Goal: Task Accomplishment & Management: Use online tool/utility

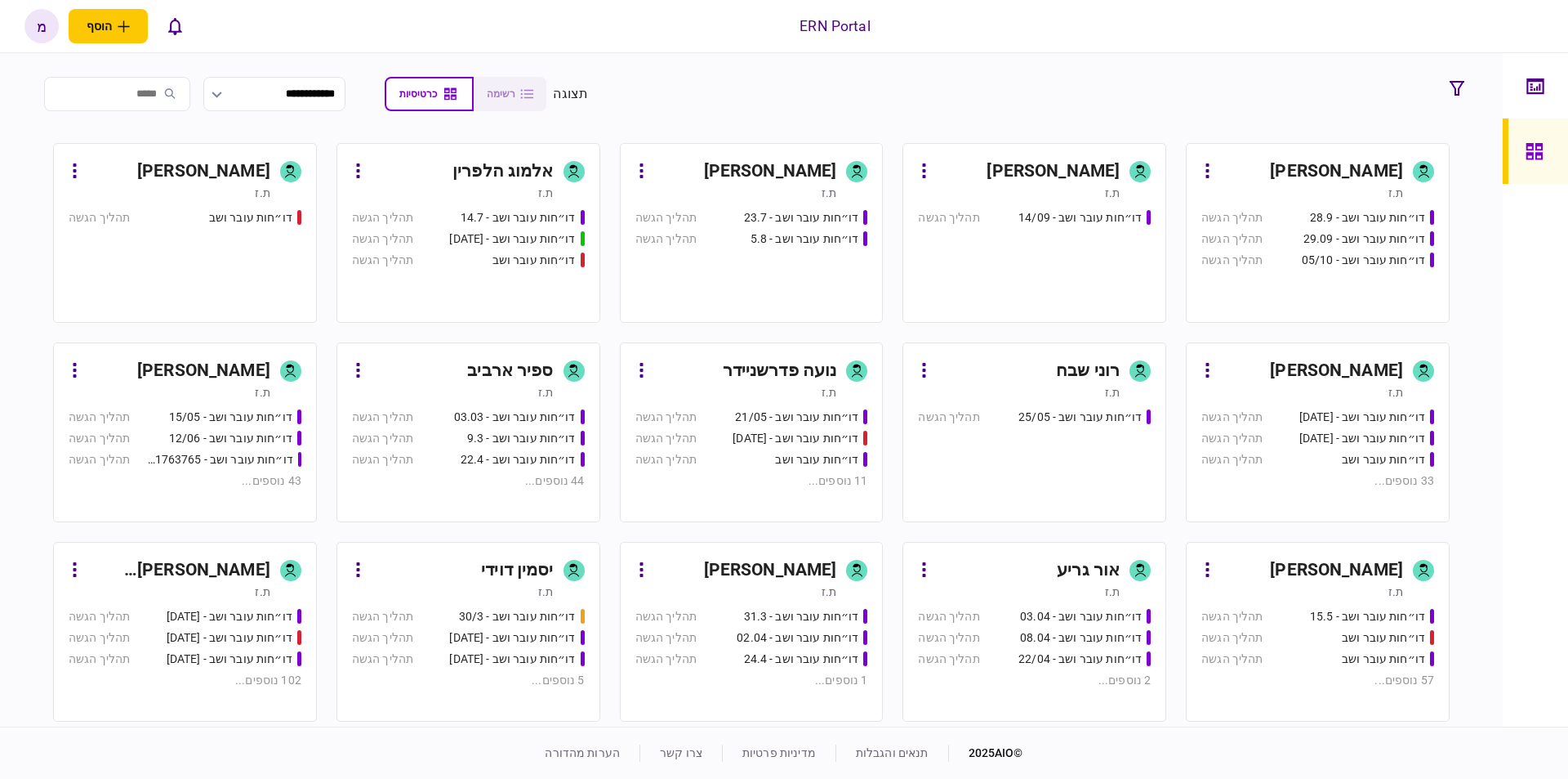
click at [801, 171] on div "[PERSON_NAME]" at bounding box center [770, 172] width 133 height 26
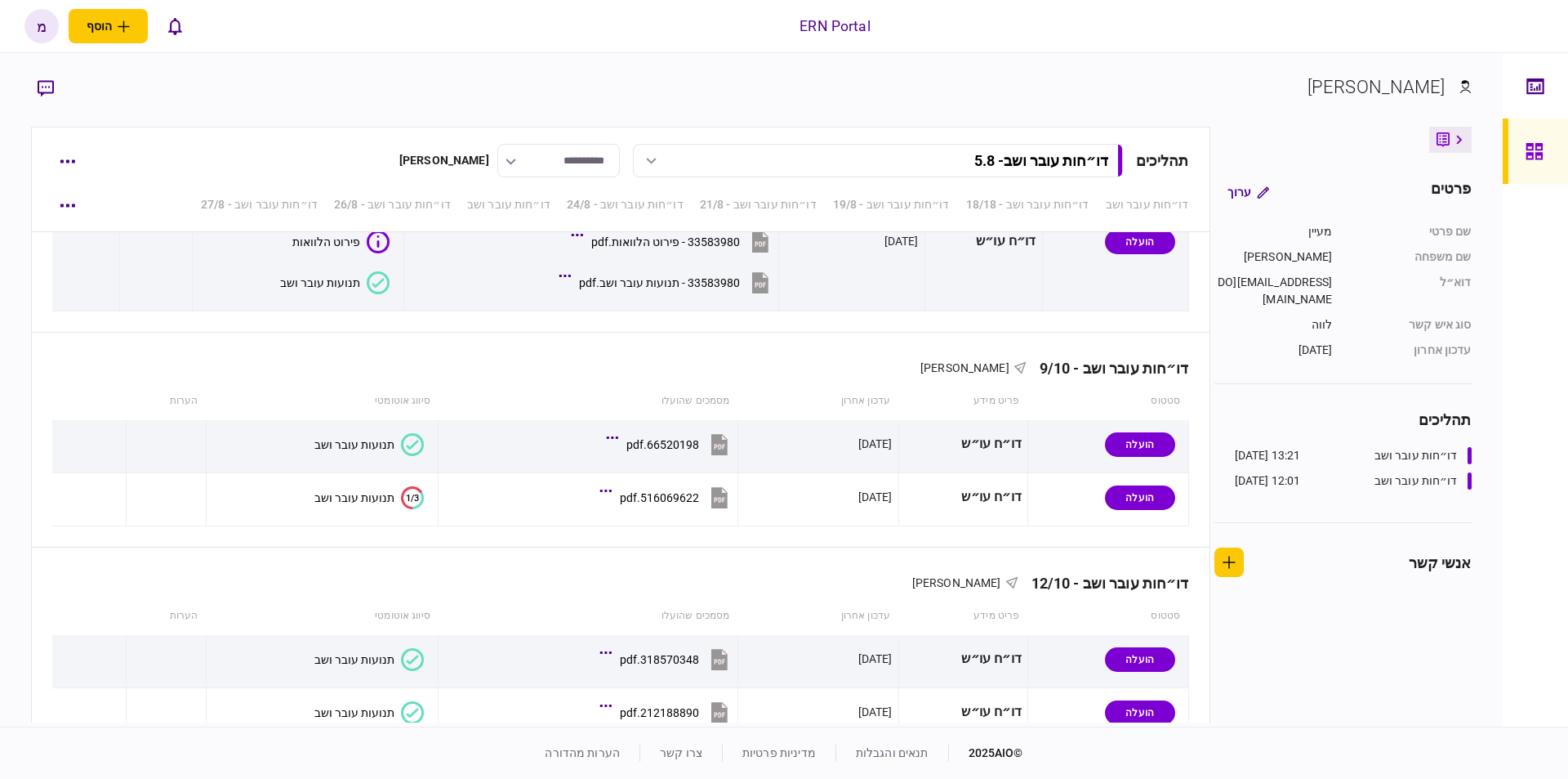
scroll to position [5455, 0]
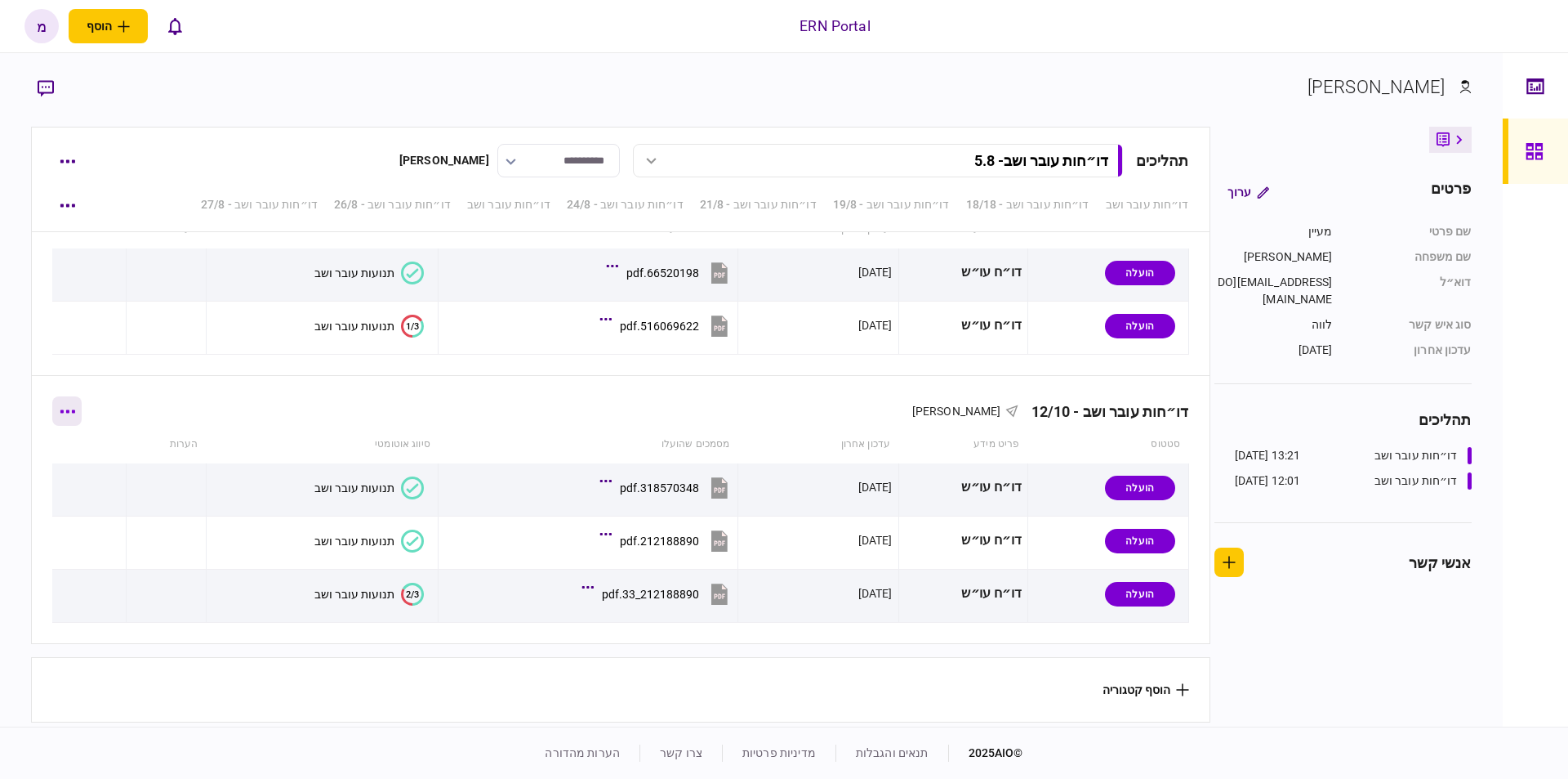
click at [76, 410] on icon "button" at bounding box center [68, 411] width 15 height 3
click at [118, 471] on span "הוסף מסמך" at bounding box center [95, 474] width 65 height 20
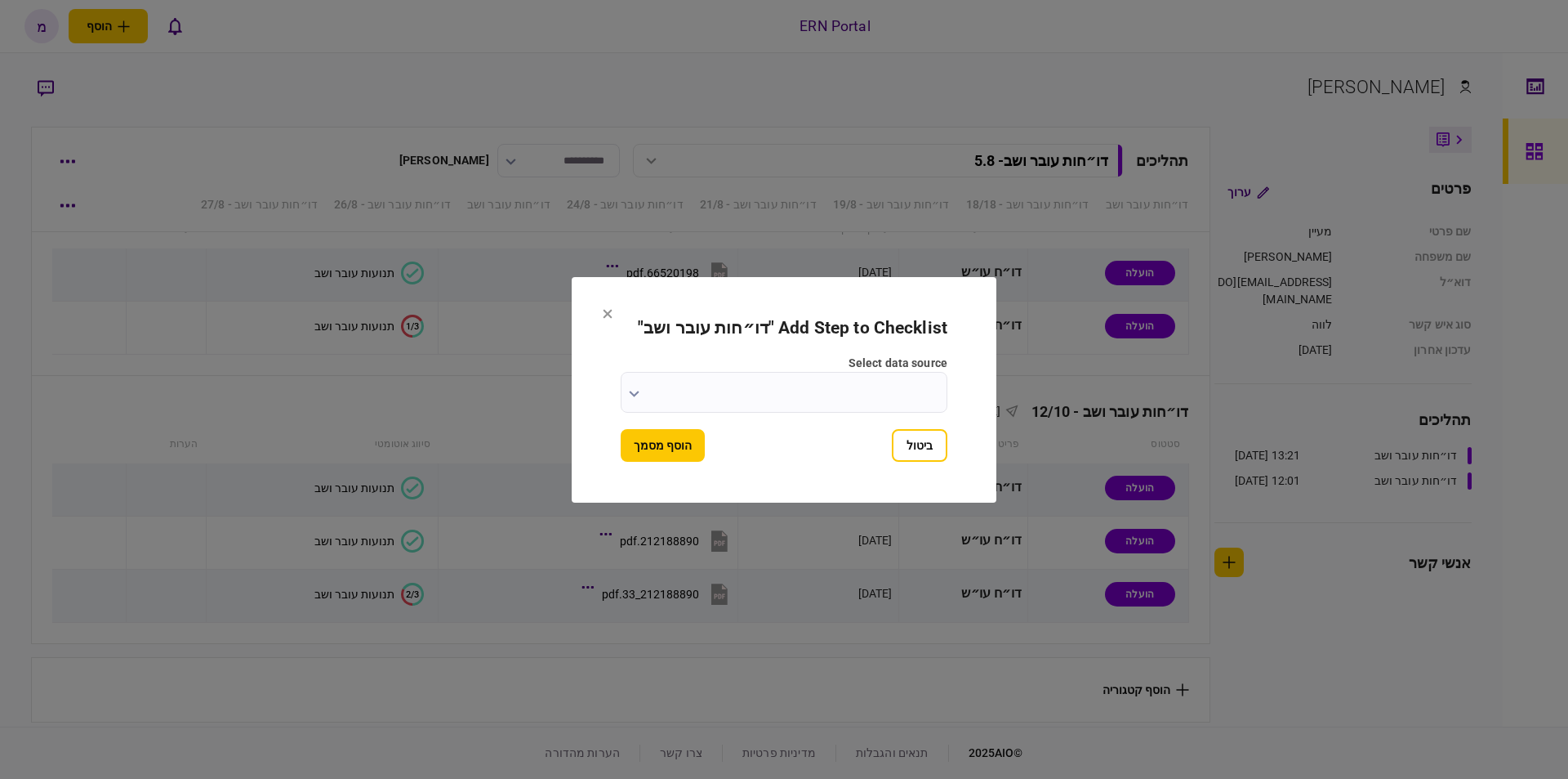
click at [642, 398] on input "select data source" at bounding box center [784, 392] width 327 height 41
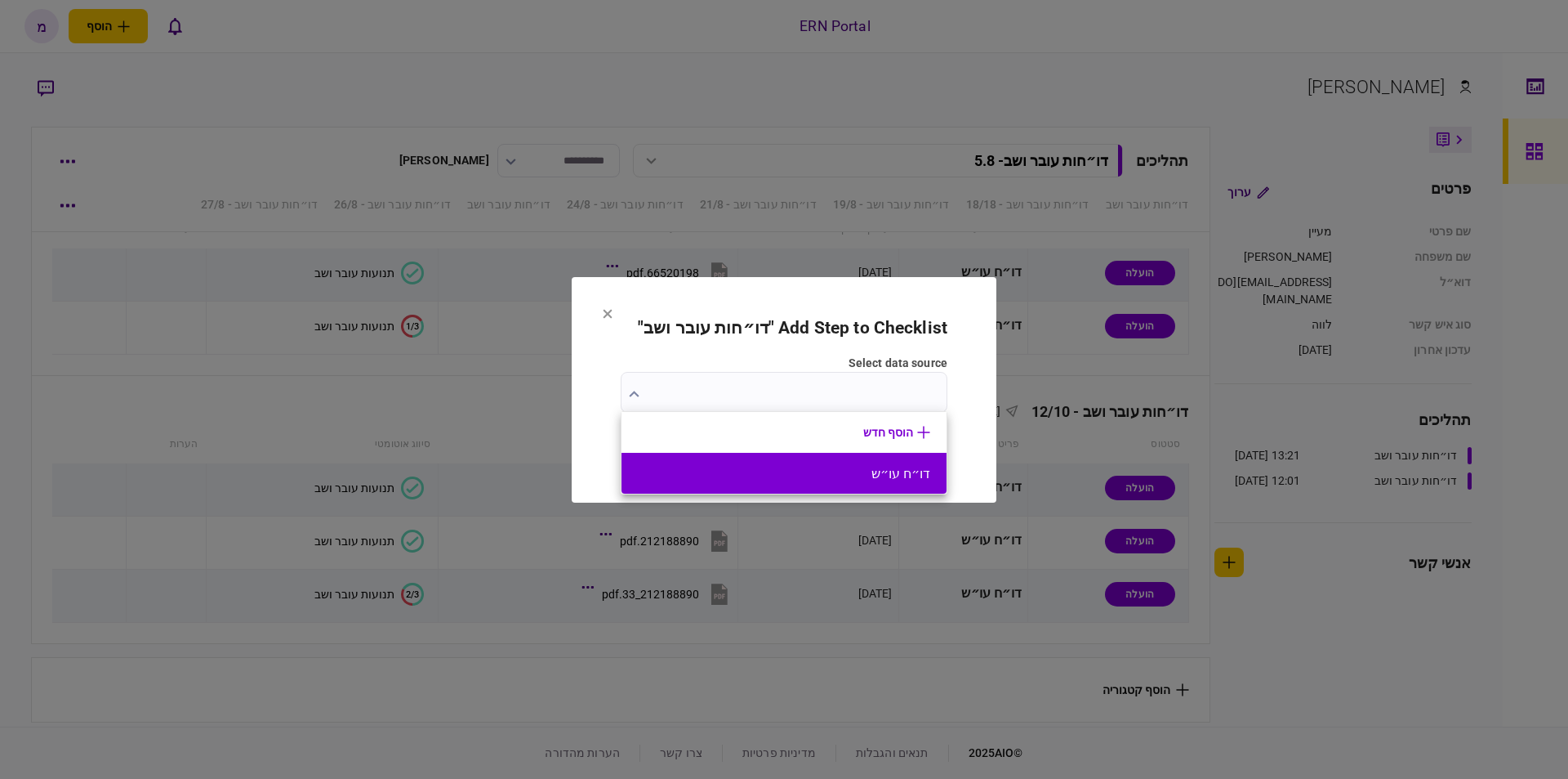
click at [832, 466] on button "דו״ח עו״ש" at bounding box center [784, 473] width 293 height 15
type input "*********"
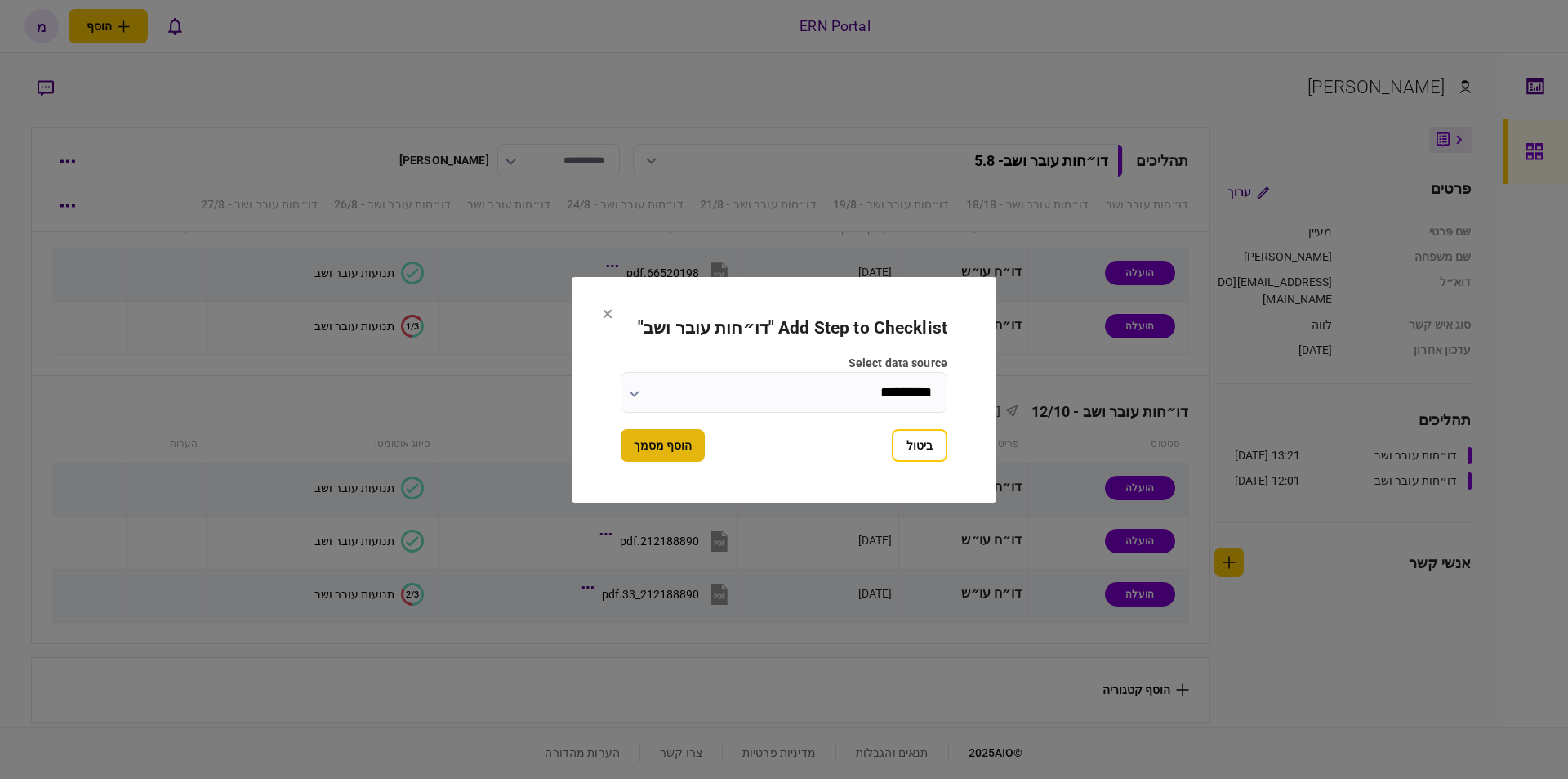
click at [646, 435] on button "הוסף מסמך" at bounding box center [663, 445] width 84 height 33
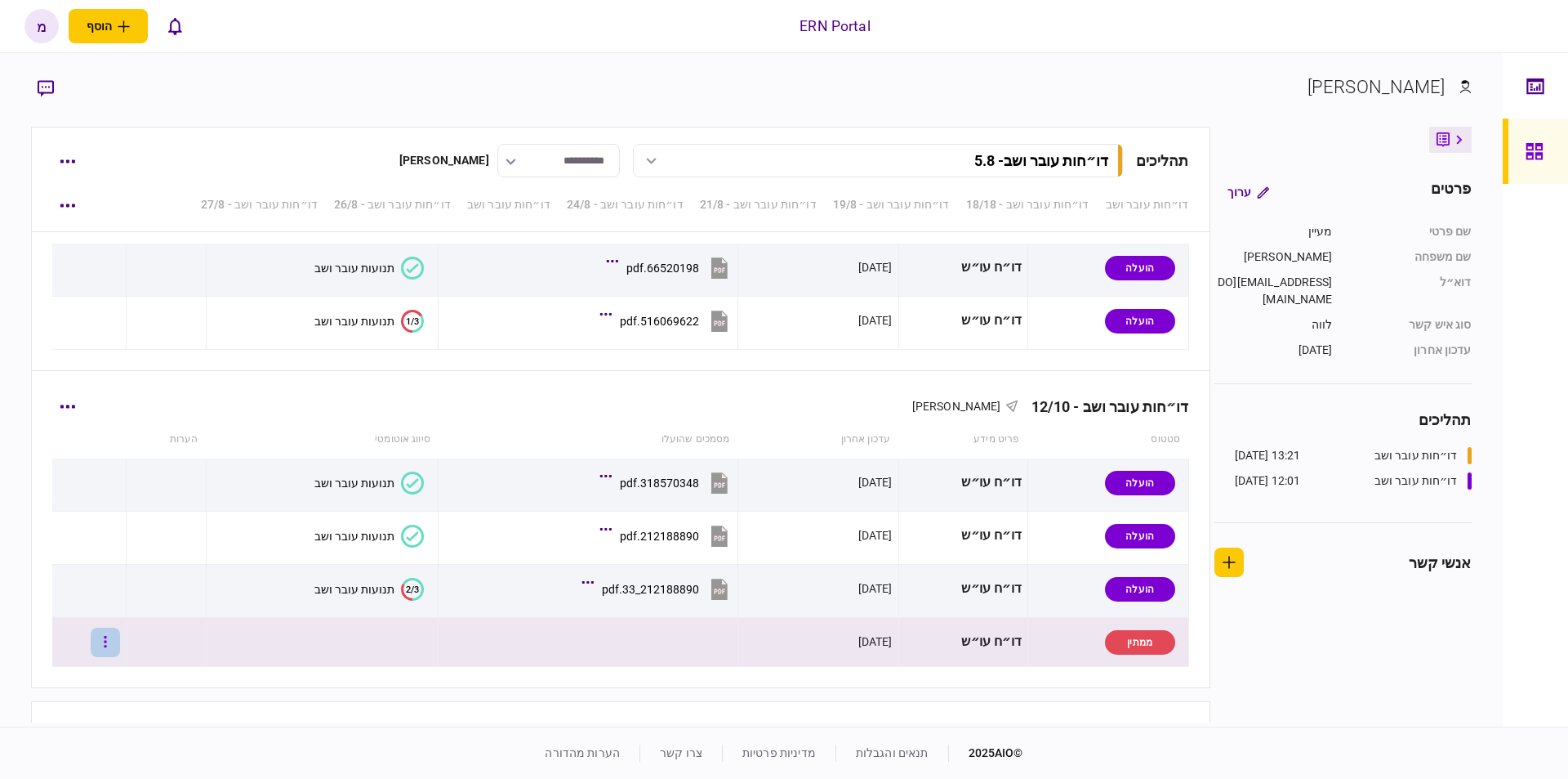
click at [112, 646] on button "button" at bounding box center [105, 642] width 29 height 29
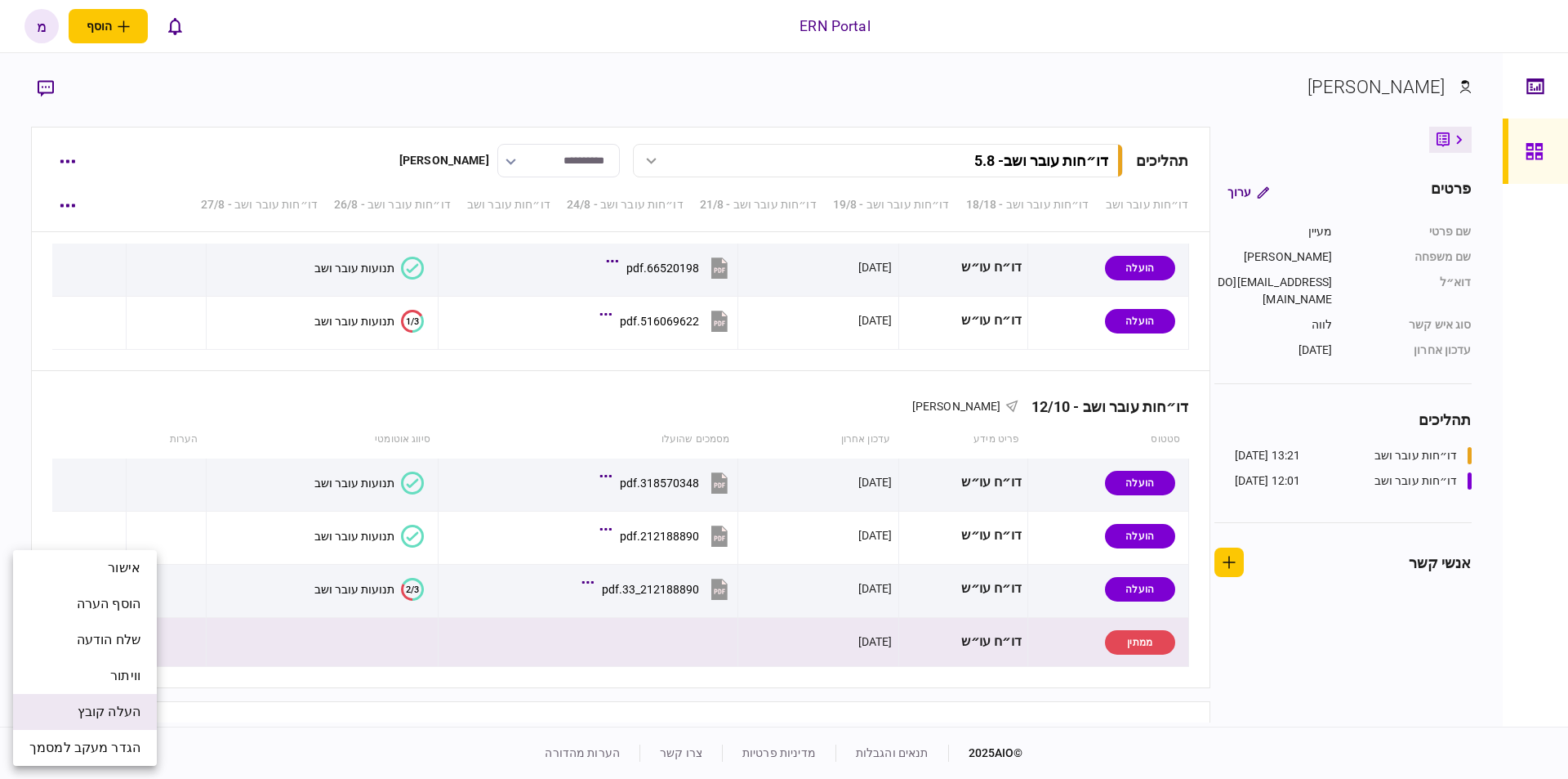
click at [113, 709] on span "העלה קובץ" at bounding box center [109, 711] width 63 height 20
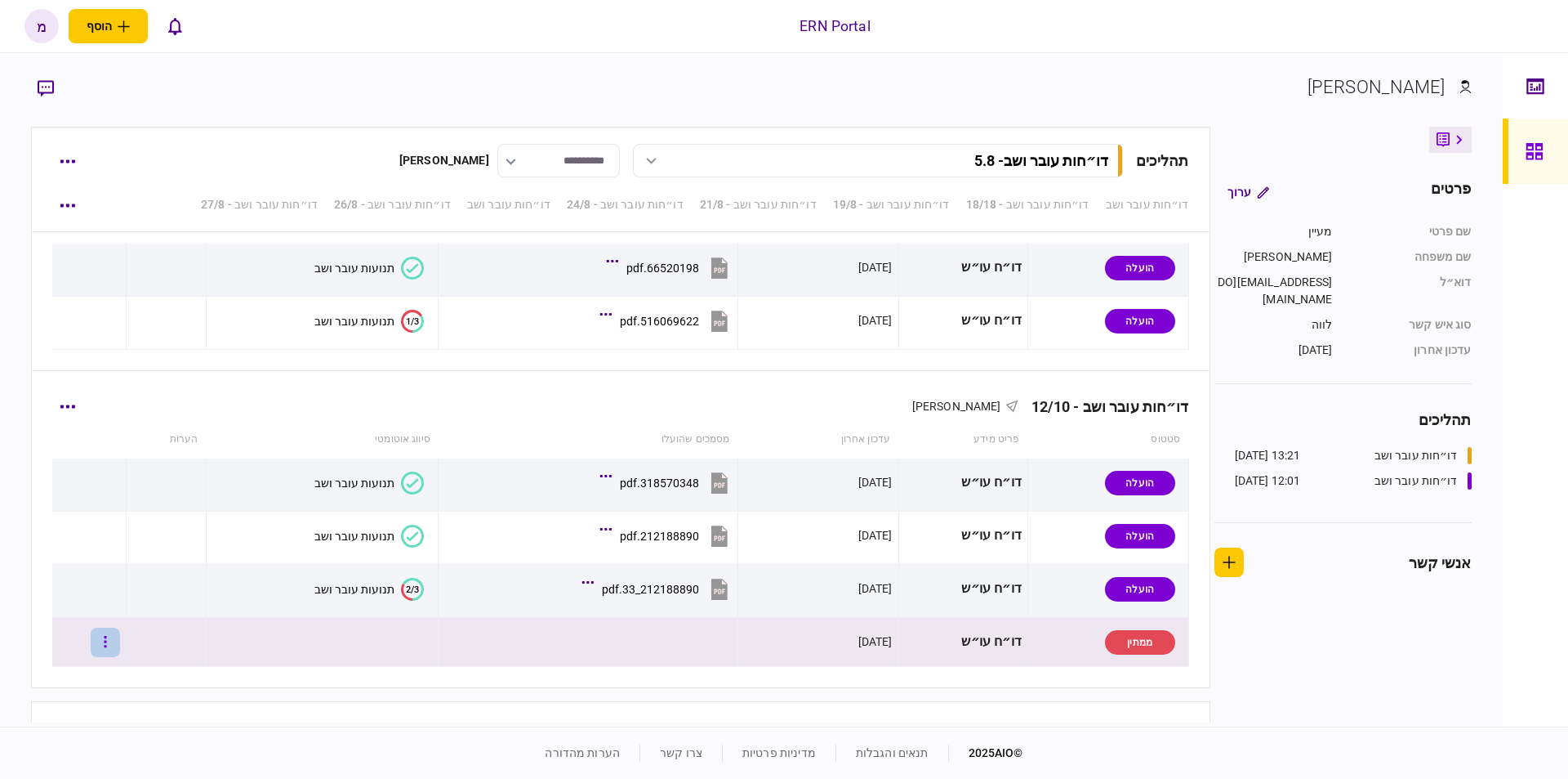
click at [112, 641] on button "button" at bounding box center [105, 642] width 29 height 29
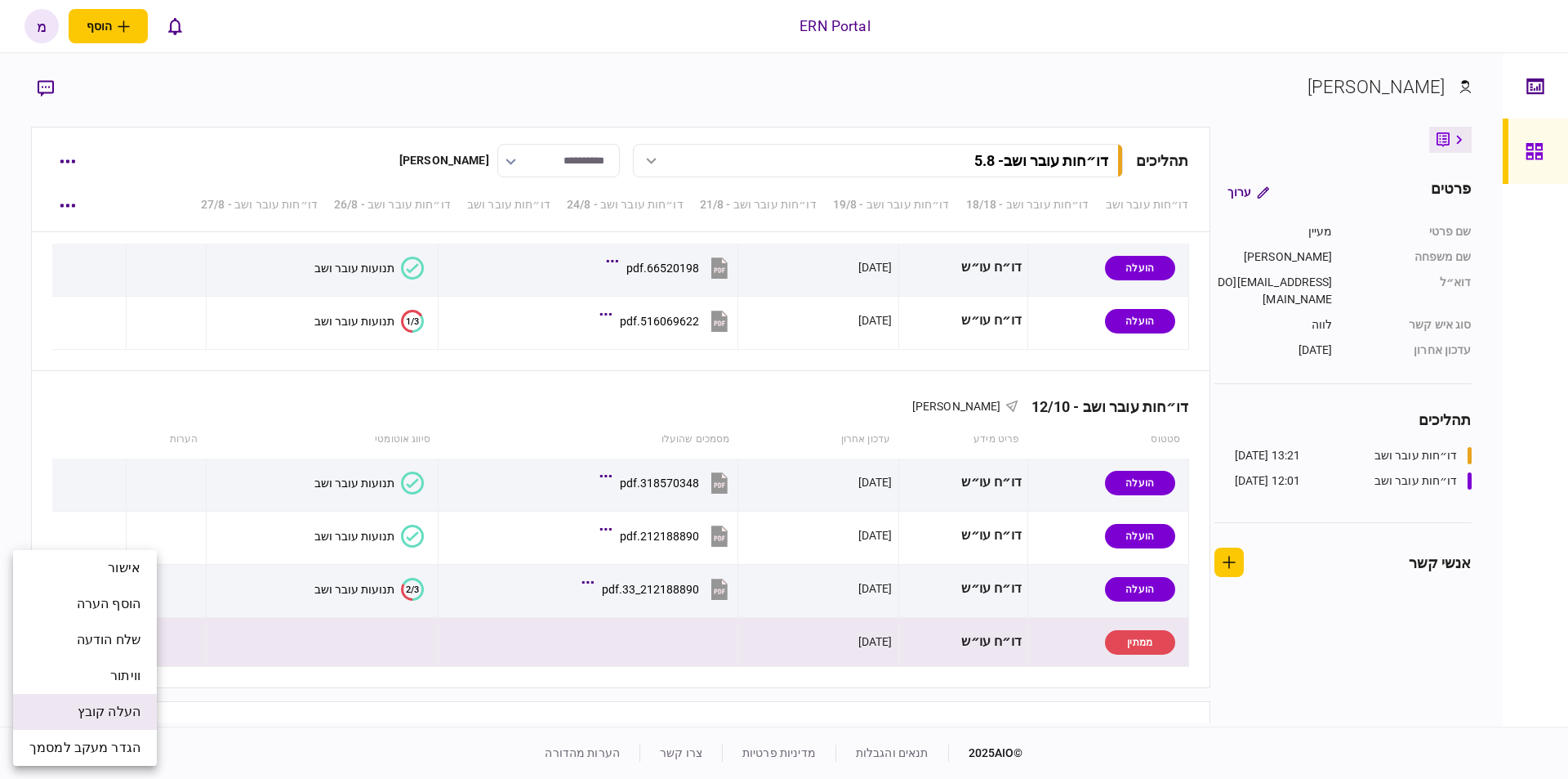
click at [98, 713] on span "העלה קובץ" at bounding box center [109, 711] width 63 height 20
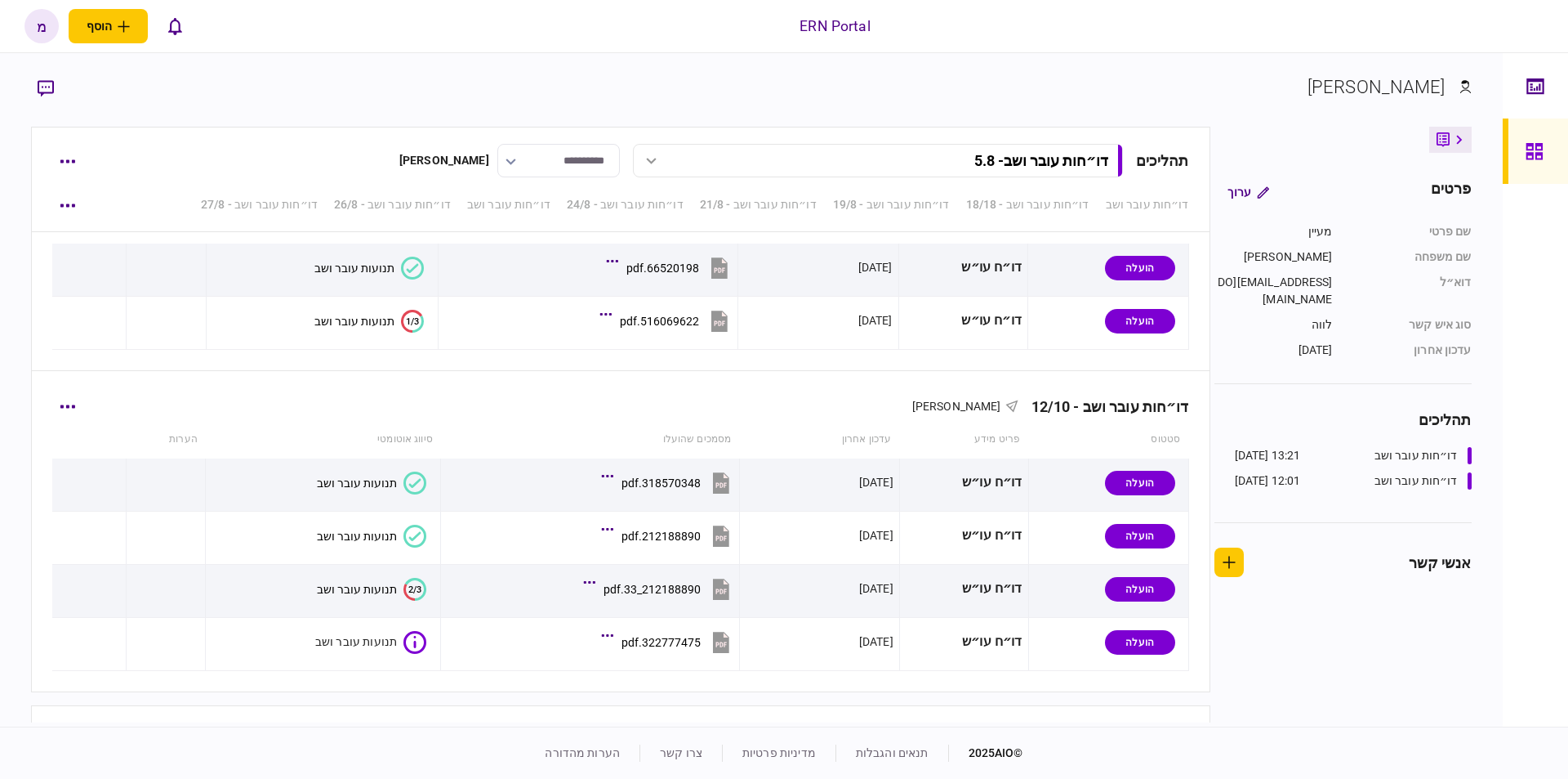
scroll to position [5508, 0]
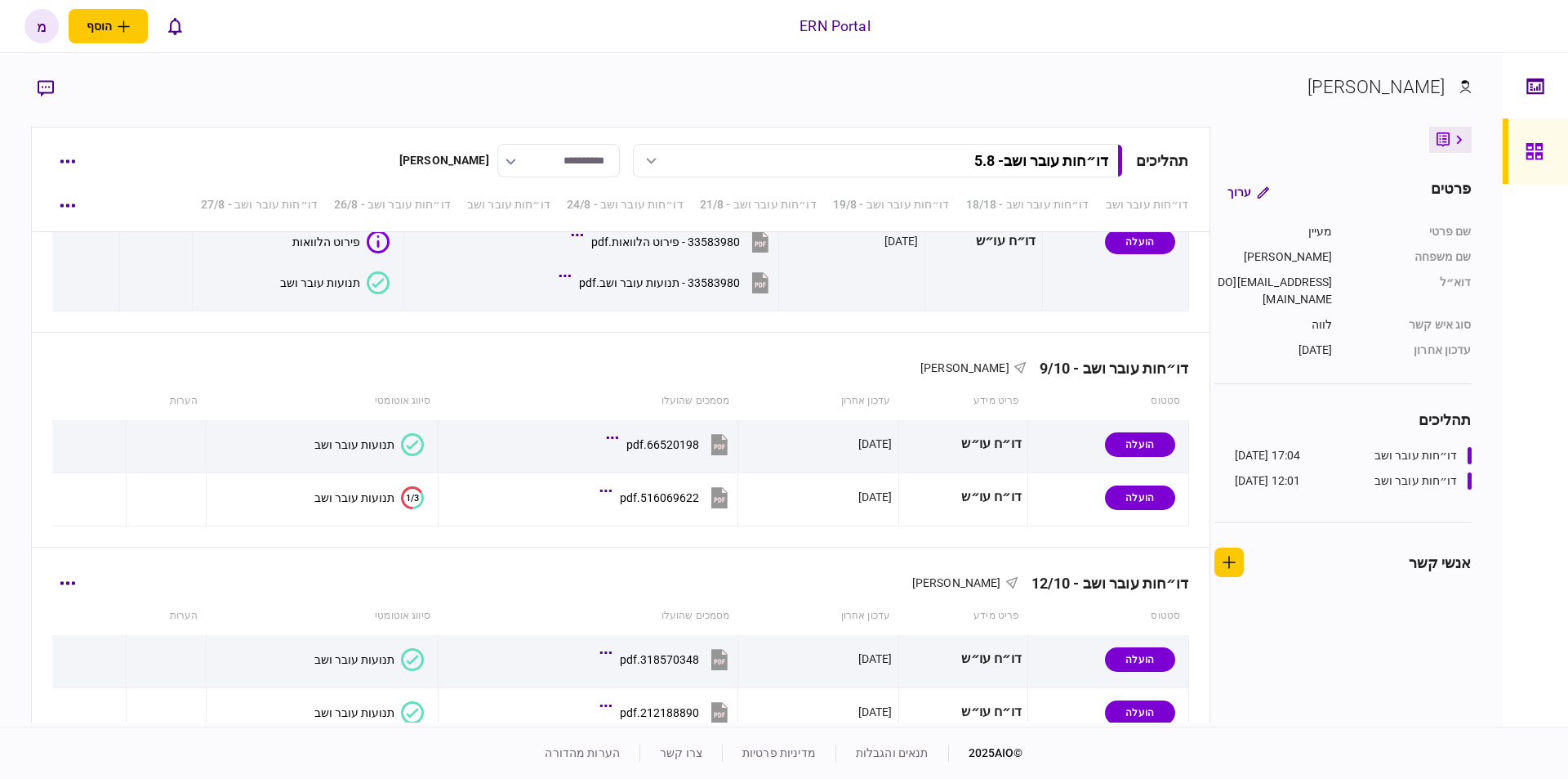
scroll to position [5508, 0]
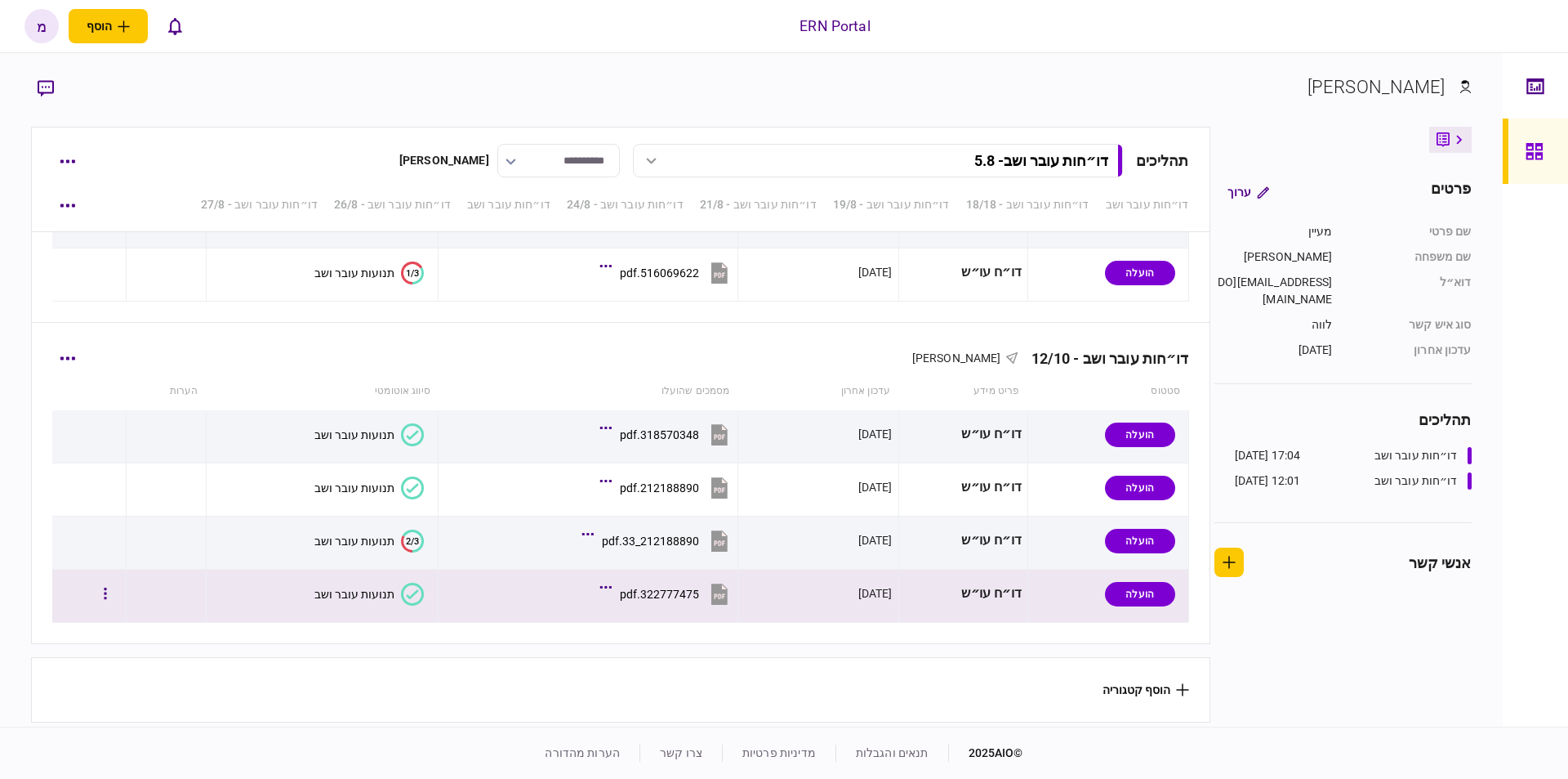
click at [413, 586] on icon at bounding box center [413, 594] width 23 height 23
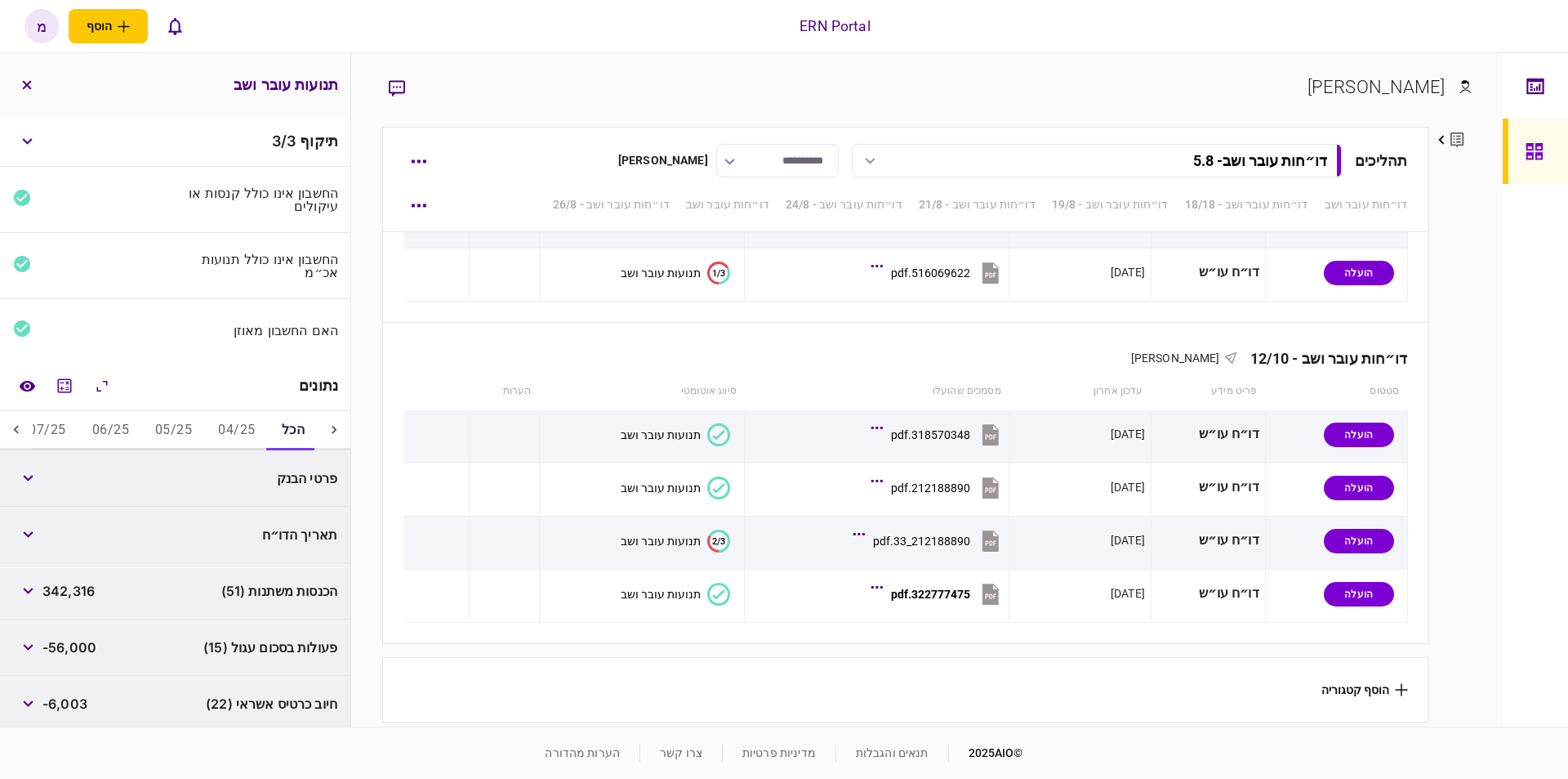
click at [121, 422] on button "06/25" at bounding box center [110, 431] width 63 height 40
click at [67, 387] on icon "מחשבון" at bounding box center [64, 385] width 20 height 20
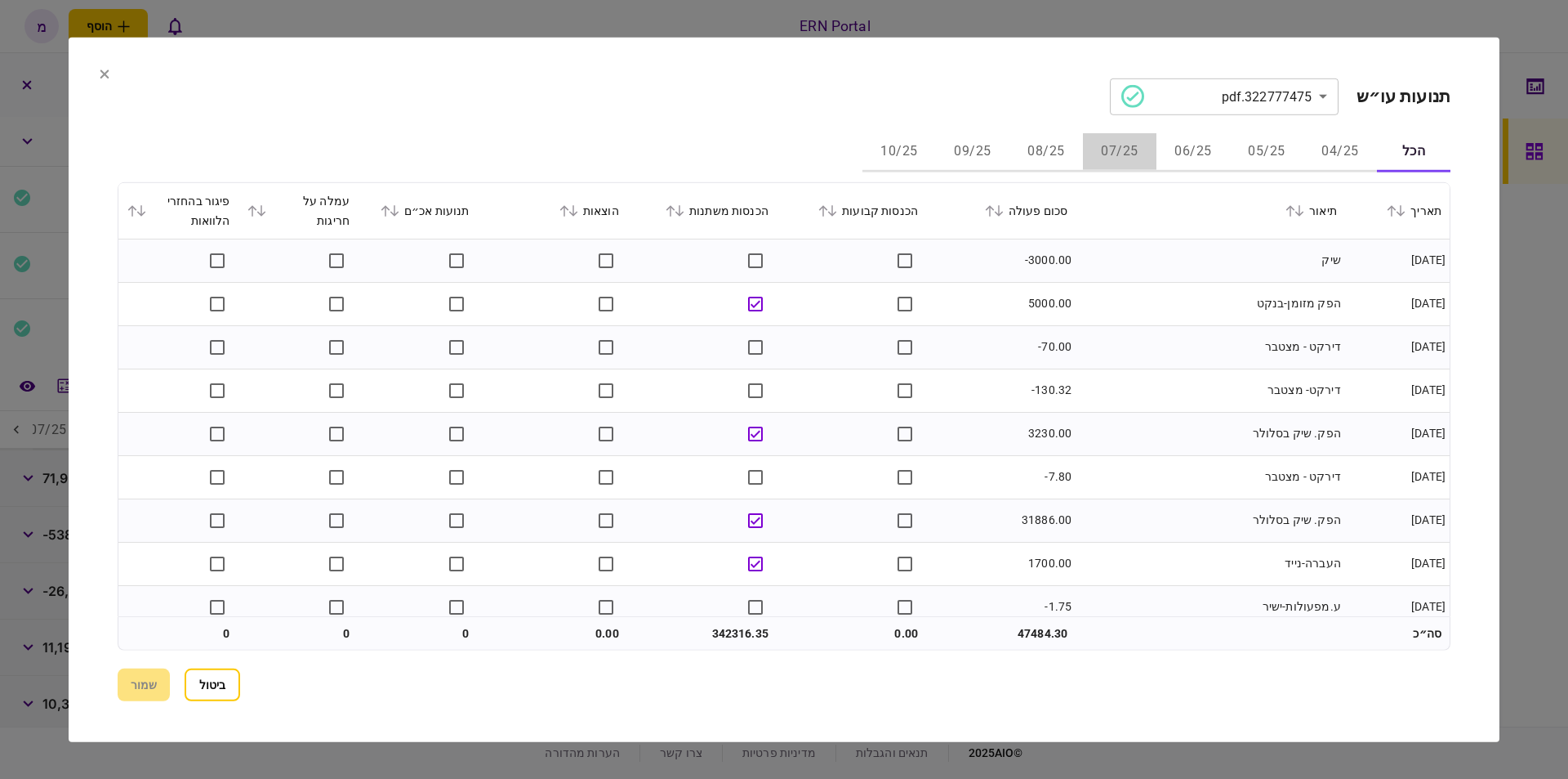
click at [1099, 147] on button "07/25" at bounding box center [1120, 152] width 74 height 40
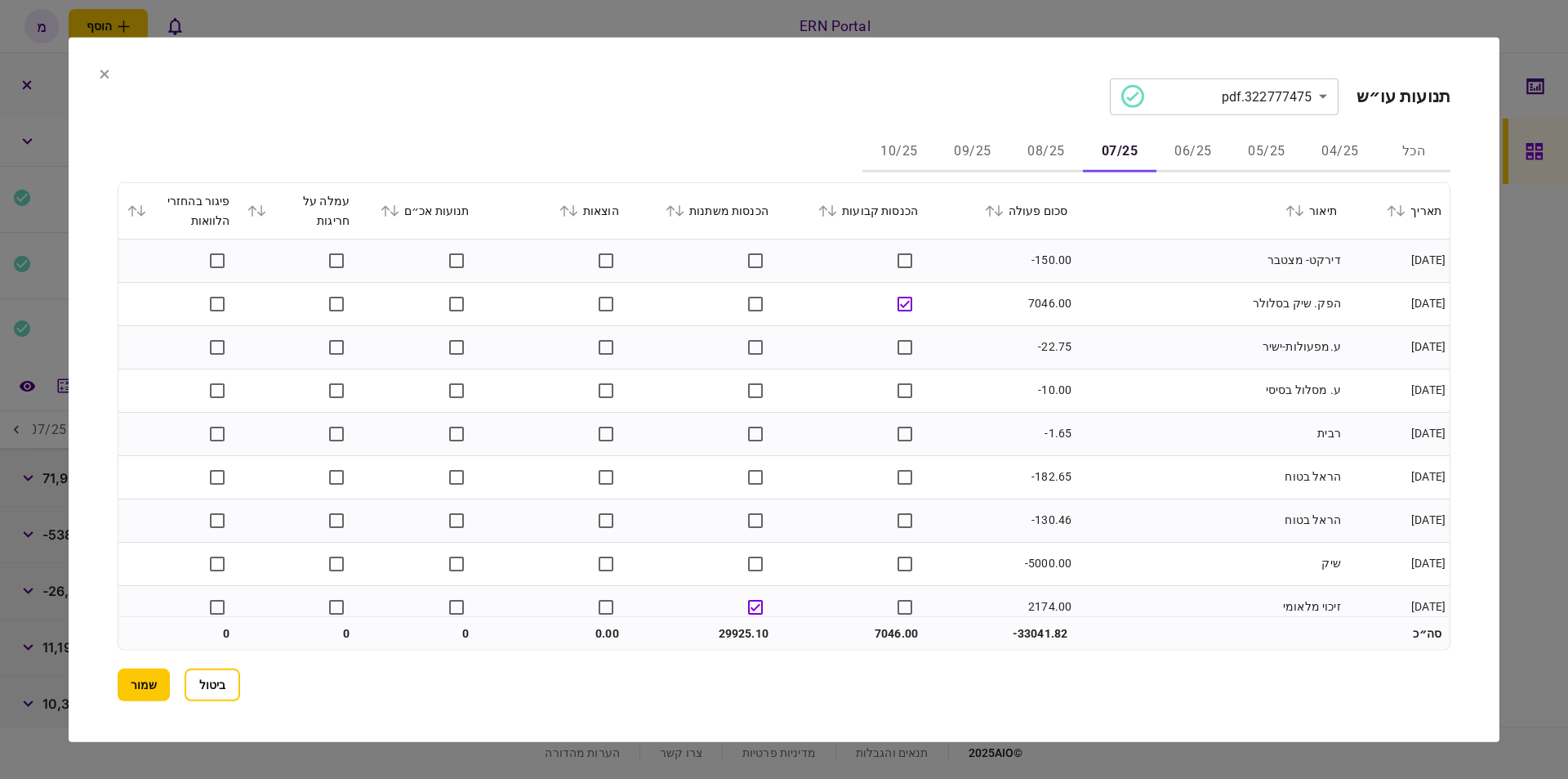
click at [834, 314] on td at bounding box center [851, 304] width 149 height 43
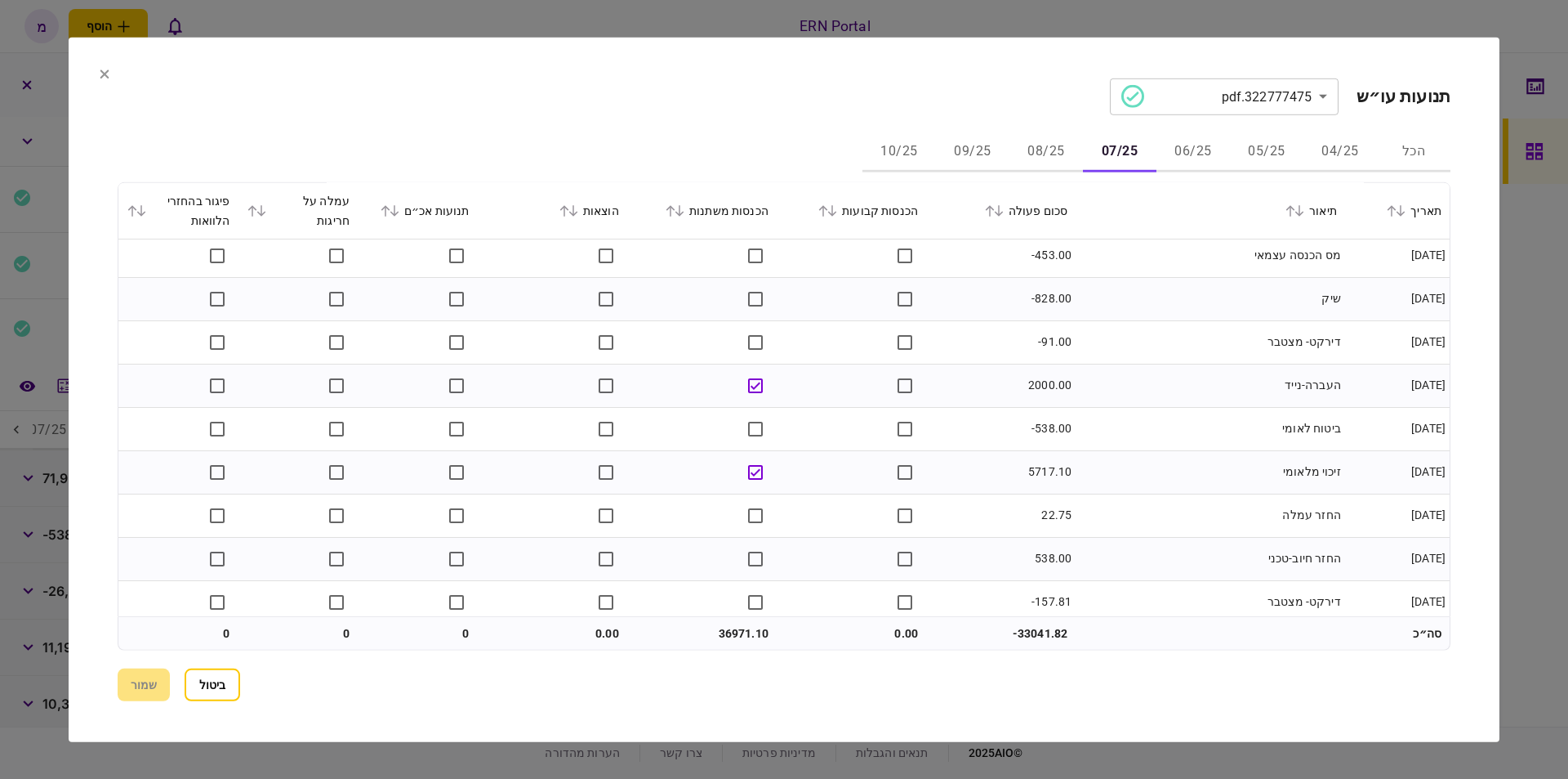
scroll to position [751, 0]
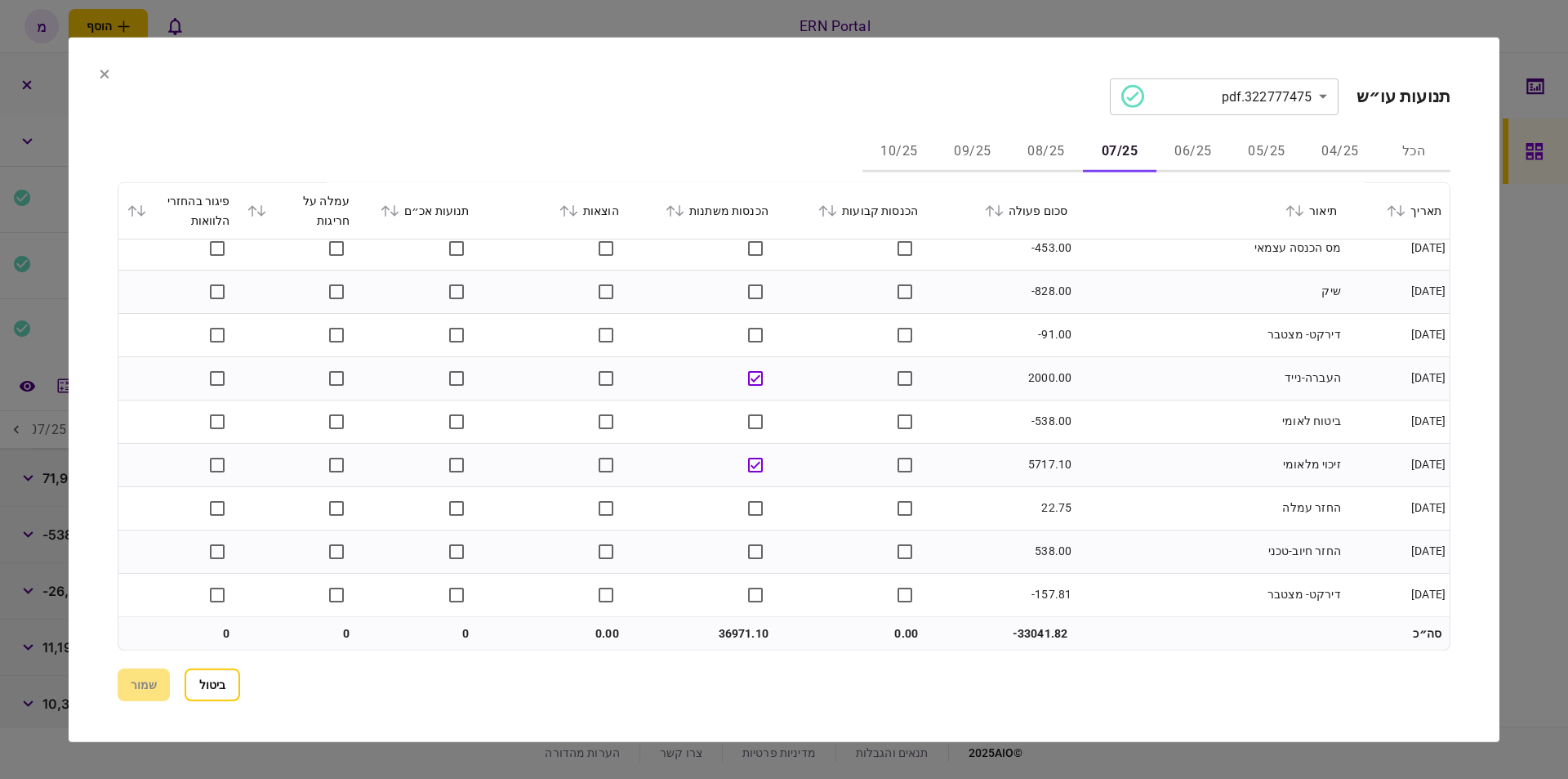
click at [736, 623] on td "36971.10" at bounding box center [702, 633] width 149 height 33
copy td "36971.10"
click at [1045, 148] on button "08/25" at bounding box center [1046, 152] width 74 height 40
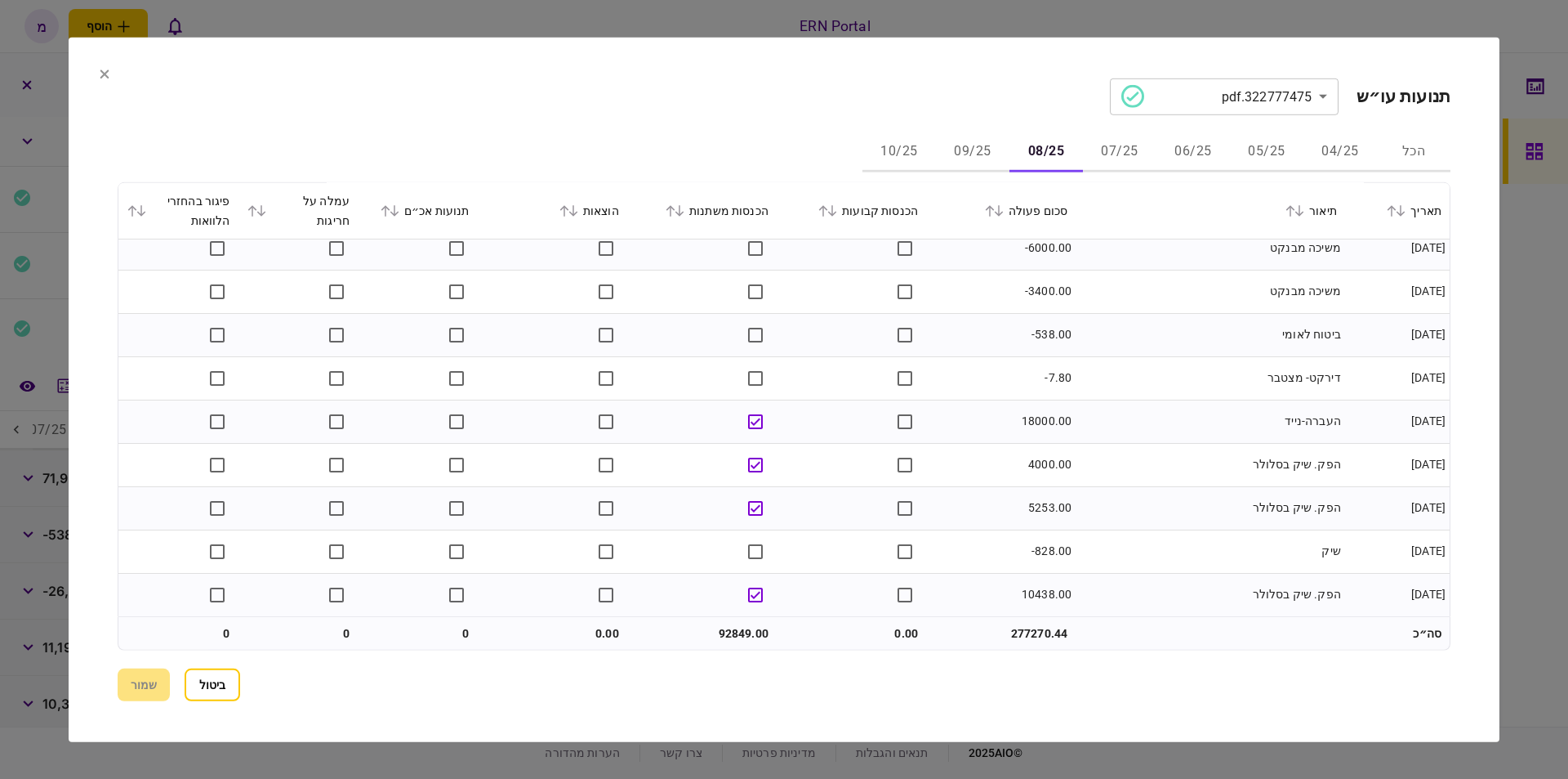
click at [730, 628] on td "92849.00" at bounding box center [702, 633] width 149 height 33
click at [731, 627] on td "92849.00" at bounding box center [702, 633] width 149 height 33
copy td "92849.00"
click at [977, 140] on button "09/25" at bounding box center [973, 152] width 74 height 40
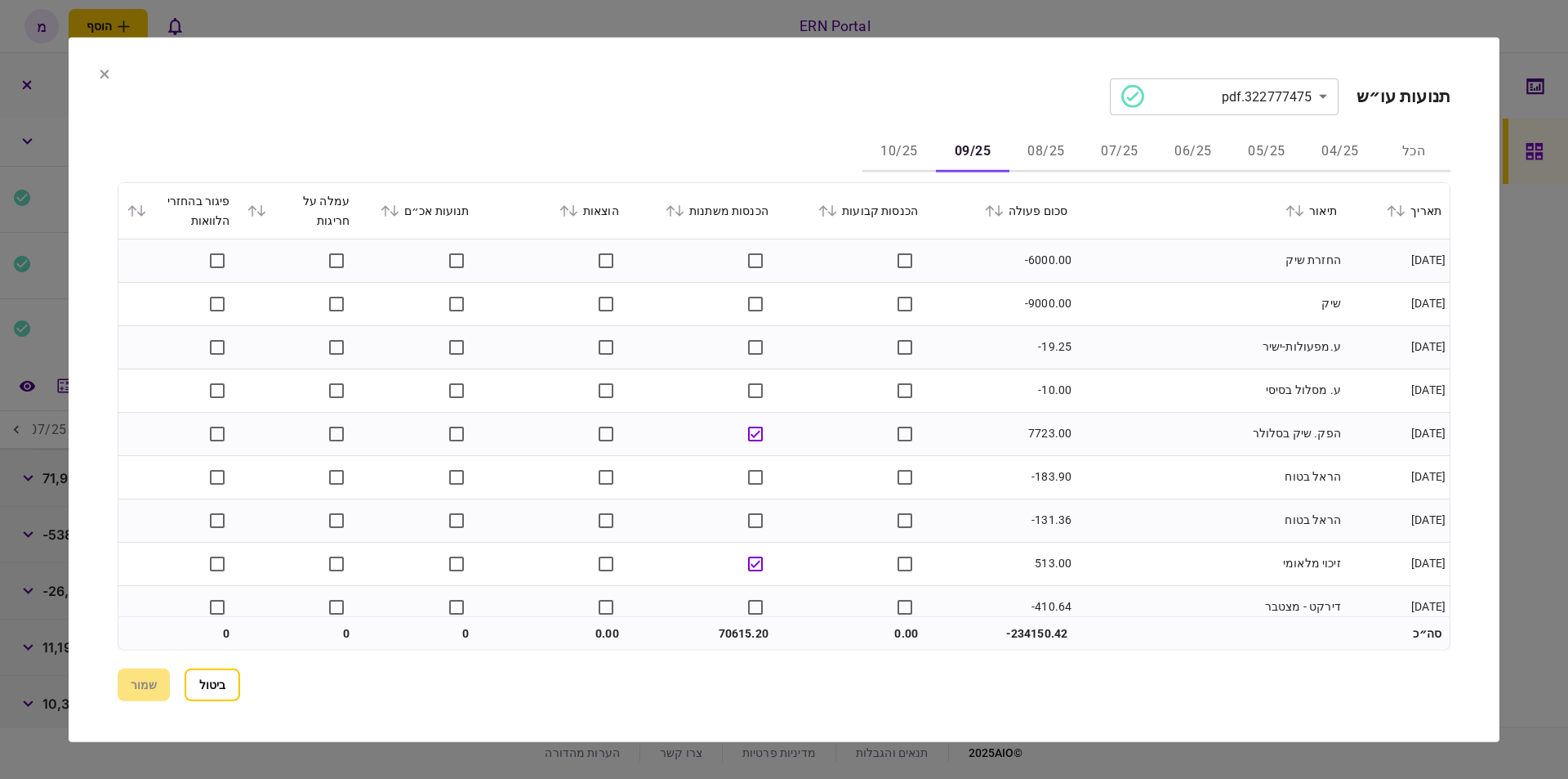
click at [1186, 292] on td "שיק" at bounding box center [1211, 304] width 270 height 43
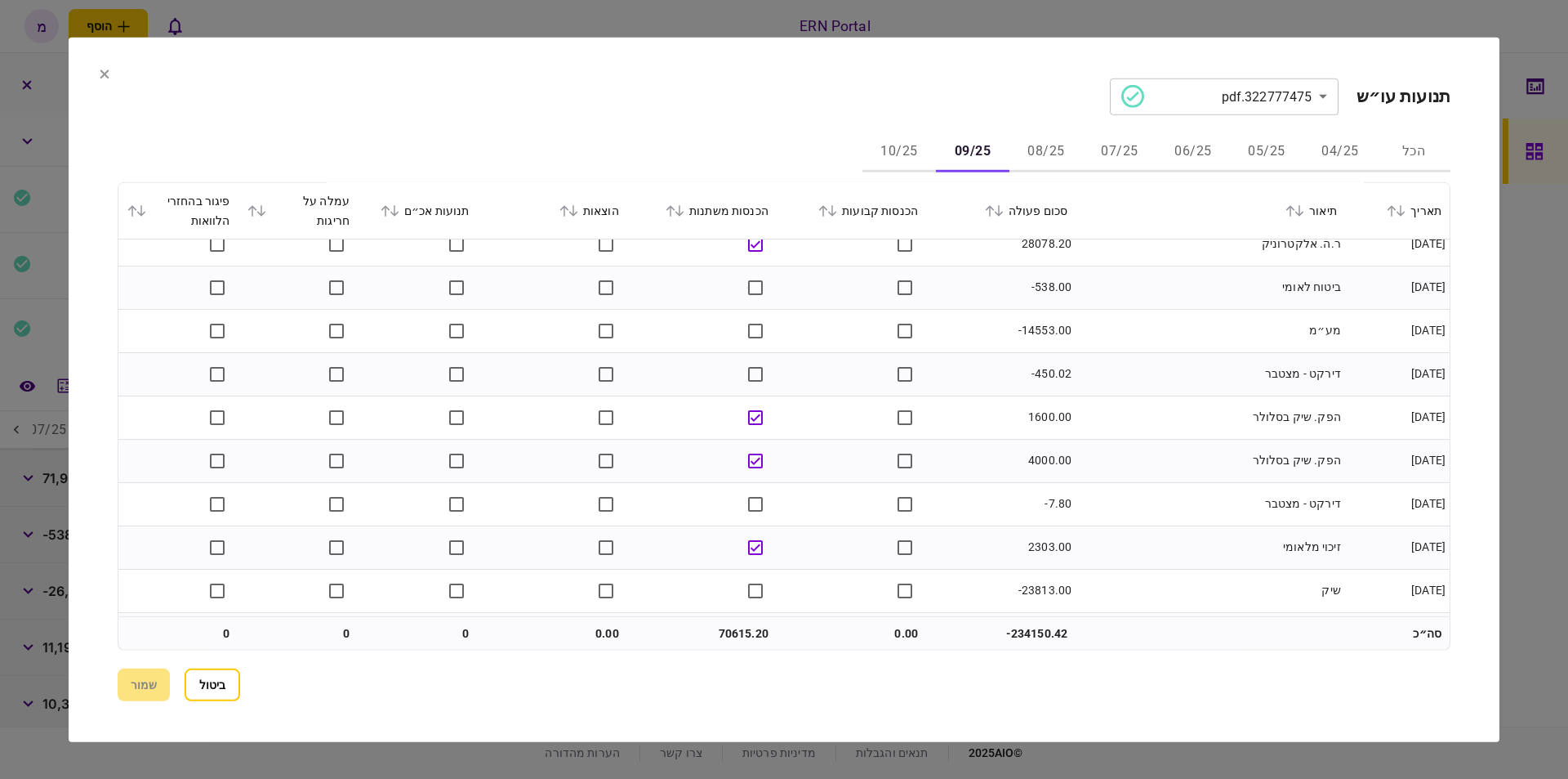
scroll to position [968, 0]
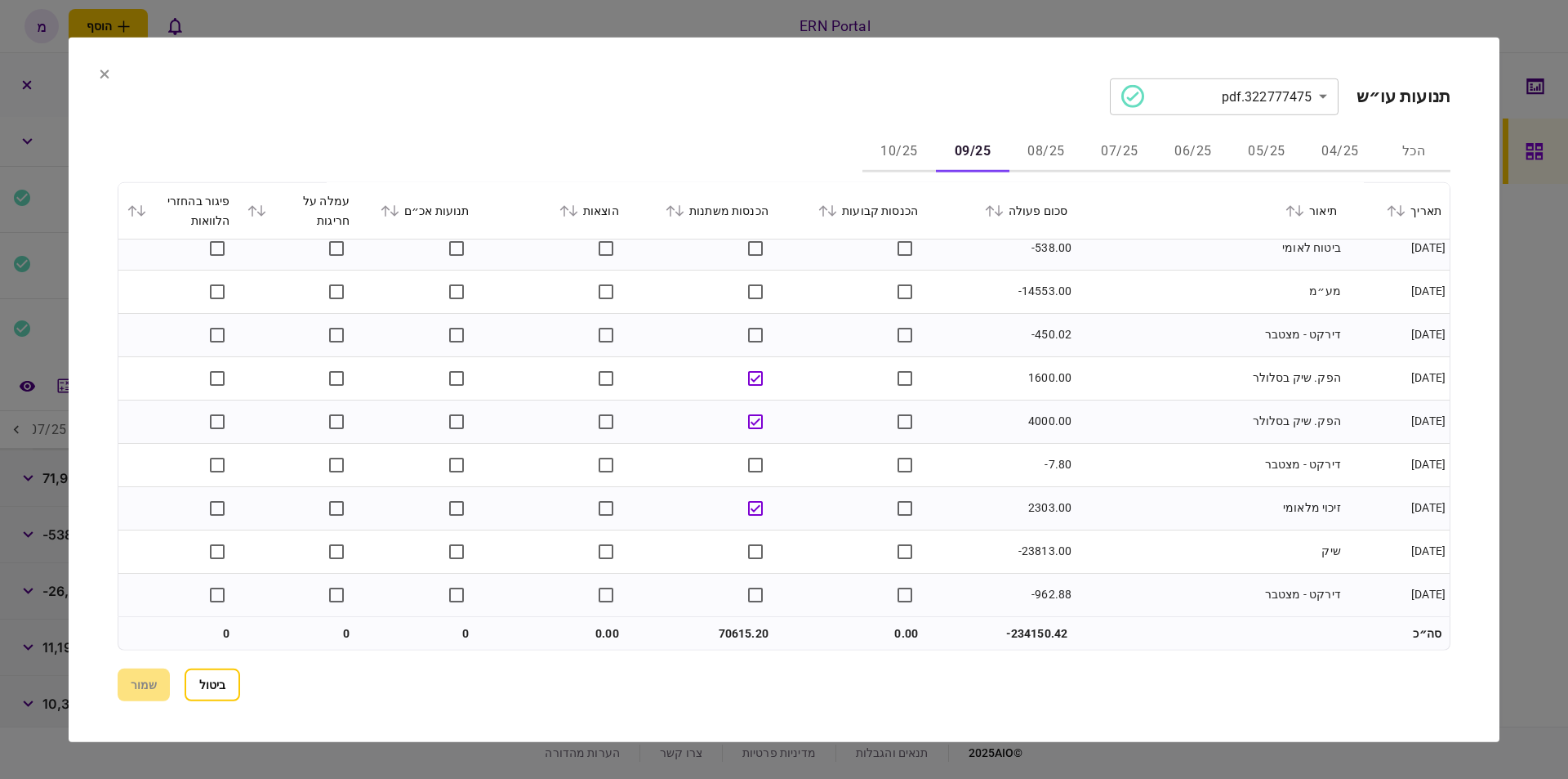
click at [736, 630] on td "70615.20" at bounding box center [702, 633] width 149 height 33
copy td "70615.20"
drag, startPoint x: 902, startPoint y: 157, endPoint x: 985, endPoint y: 180, distance: 86.1
click at [902, 157] on button "10/25" at bounding box center [900, 152] width 74 height 40
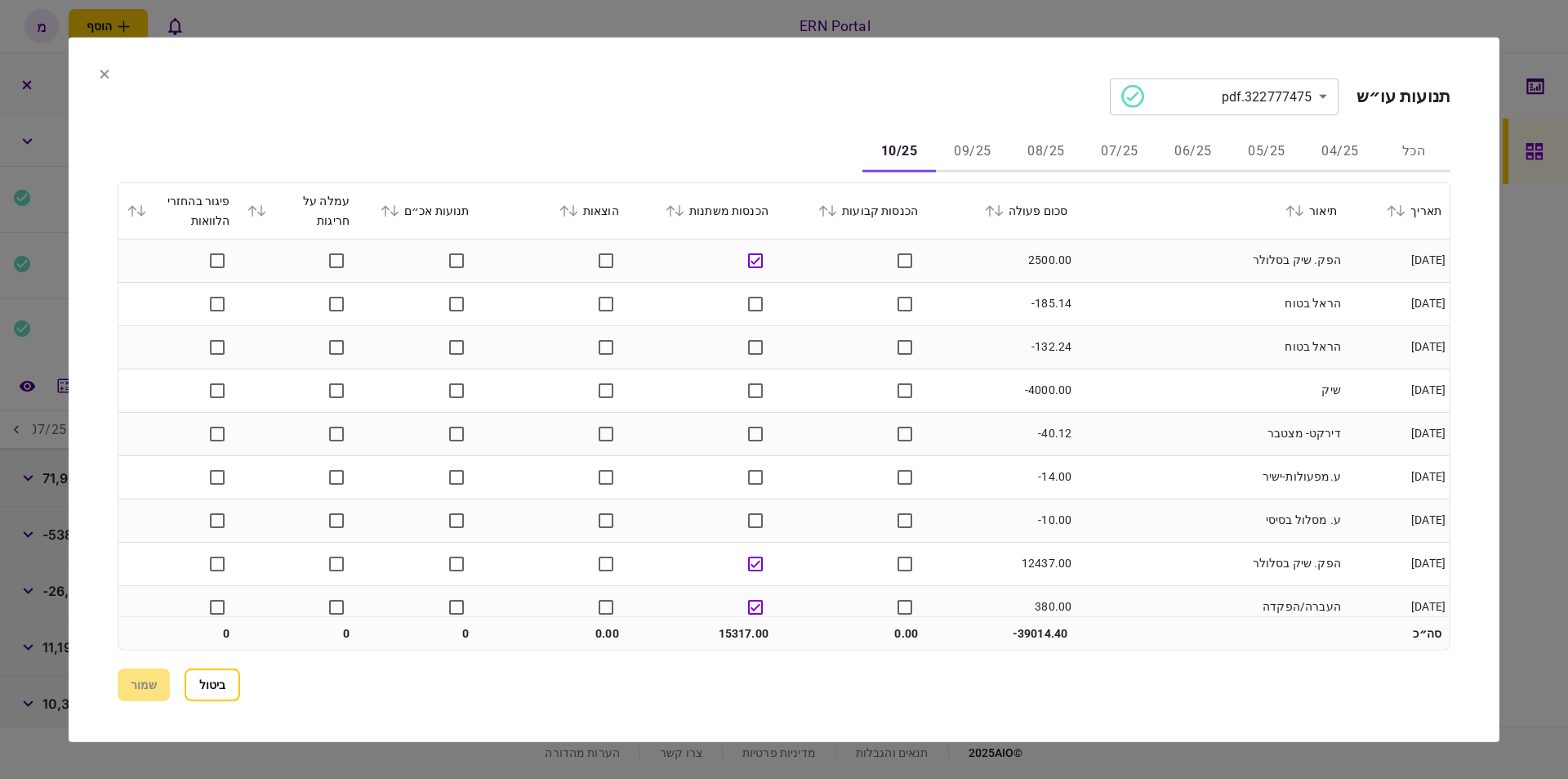
click at [1153, 245] on td "הפק. שיק בסלולר" at bounding box center [1211, 261] width 270 height 43
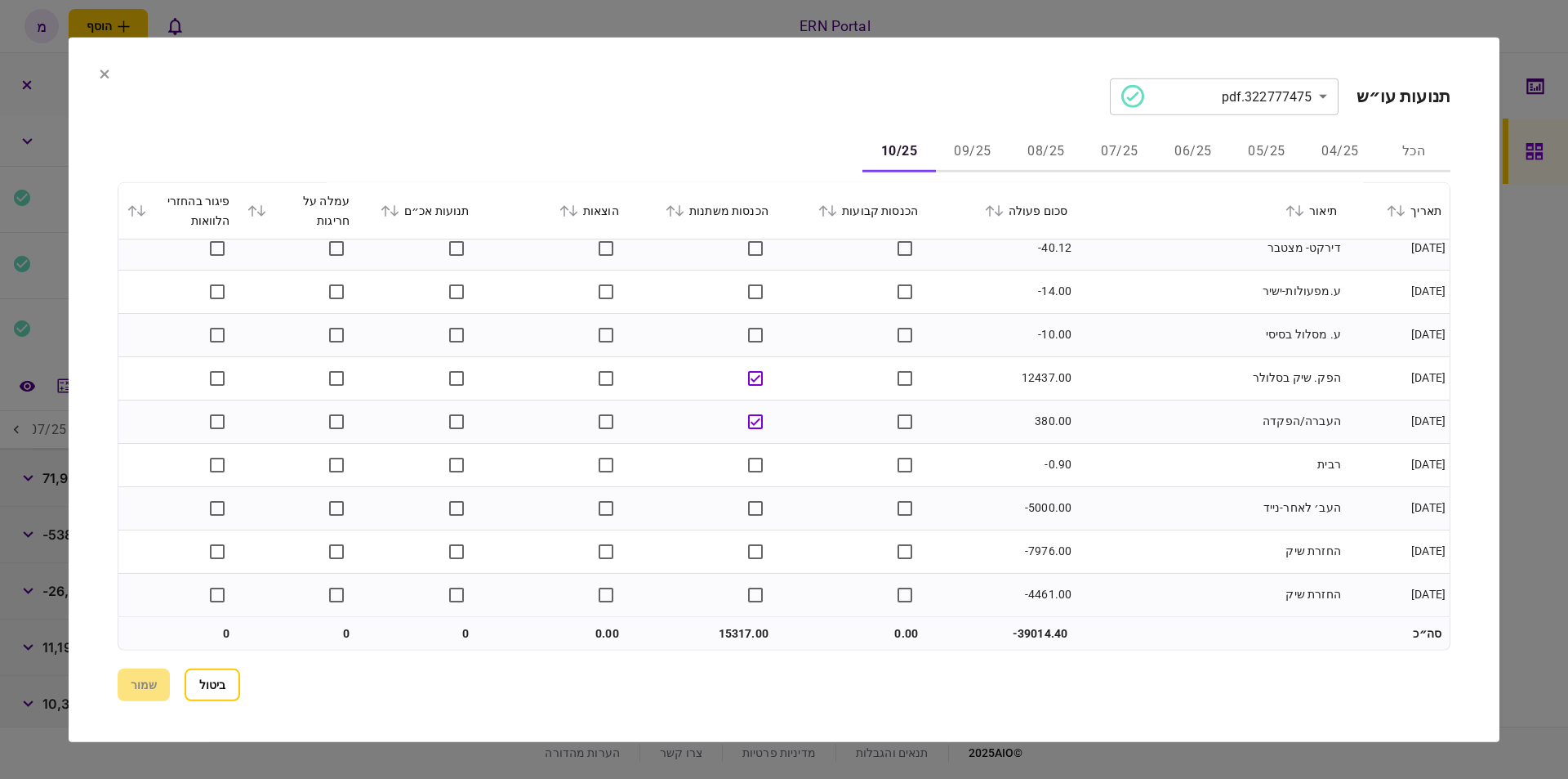
scroll to position [188, 0]
click at [721, 634] on td "15317.00" at bounding box center [702, 633] width 149 height 33
copy td "15317.00"
click at [210, 669] on button "ביטול" at bounding box center [212, 685] width 56 height 33
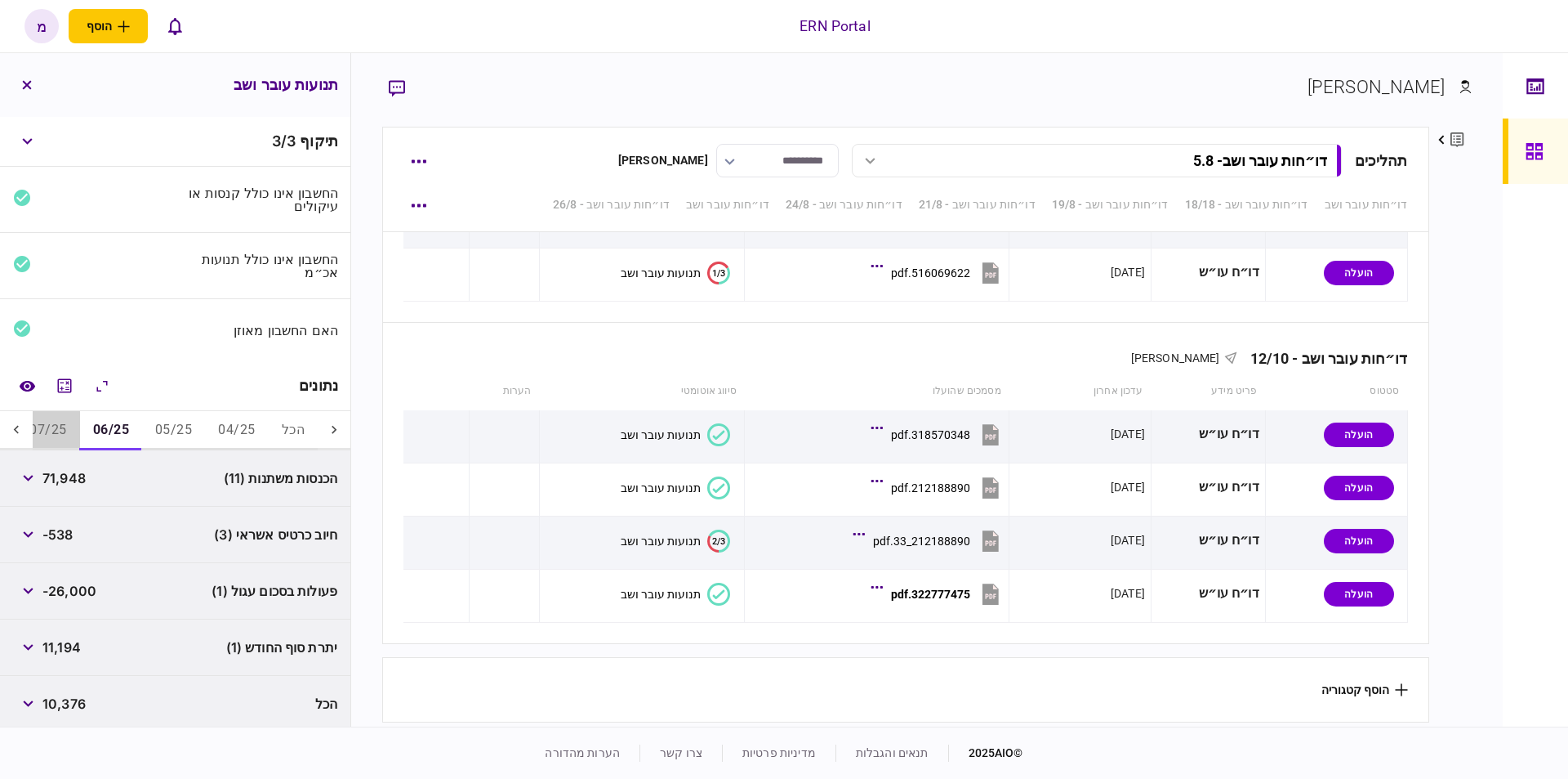
click at [61, 415] on button "07/25" at bounding box center [47, 431] width 63 height 40
click at [25, 421] on icon at bounding box center [16, 429] width 16 height 16
click at [48, 711] on div "5,687" at bounding box center [46, 703] width 66 height 29
click at [55, 703] on span "5,687" at bounding box center [60, 703] width 37 height 20
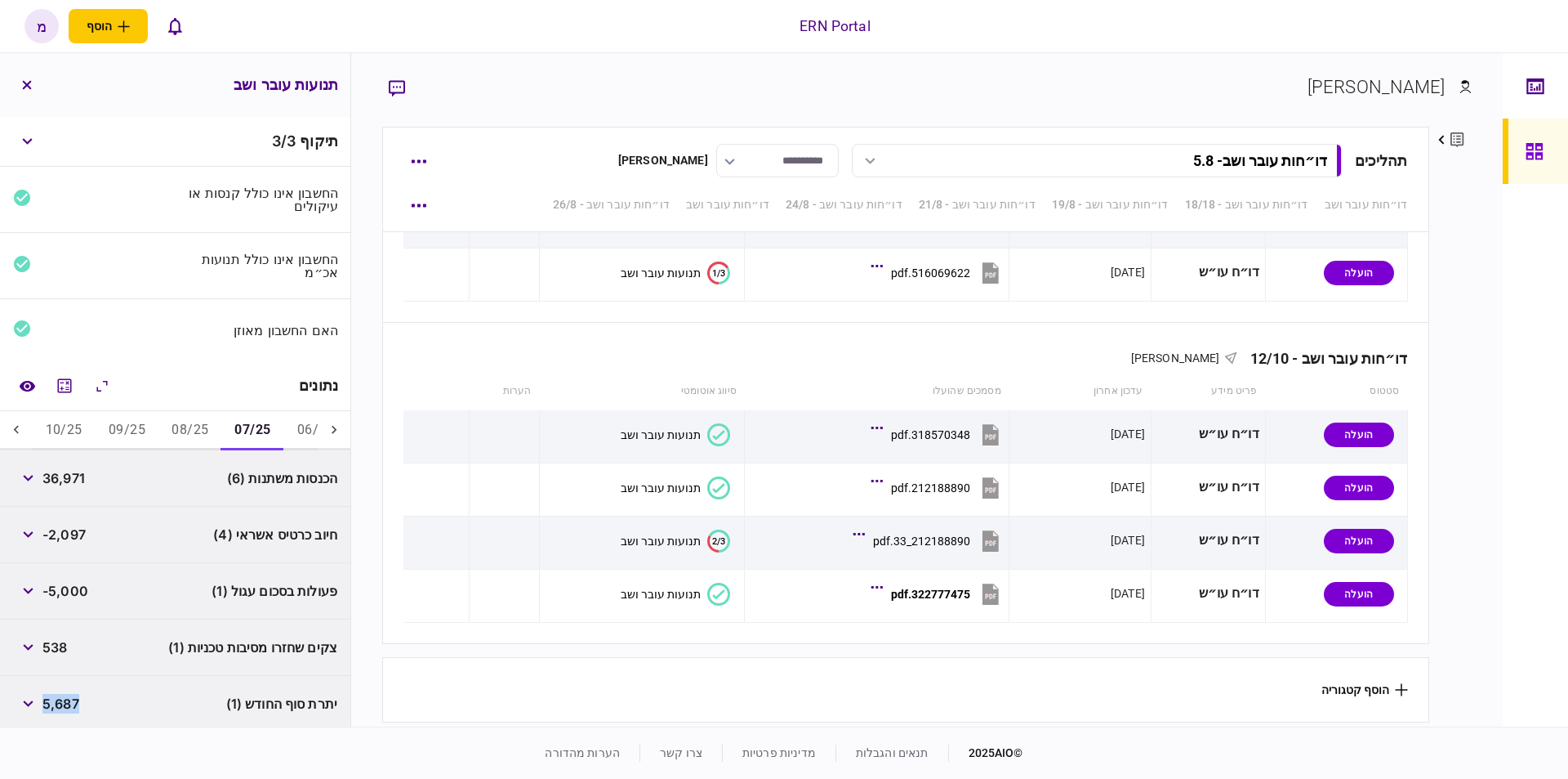
click at [55, 703] on span "5,687" at bounding box center [60, 703] width 37 height 20
copy span "5,687"
click at [168, 428] on button "08/25" at bounding box center [190, 431] width 63 height 40
click at [46, 652] on span "51,899" at bounding box center [64, 647] width 43 height 20
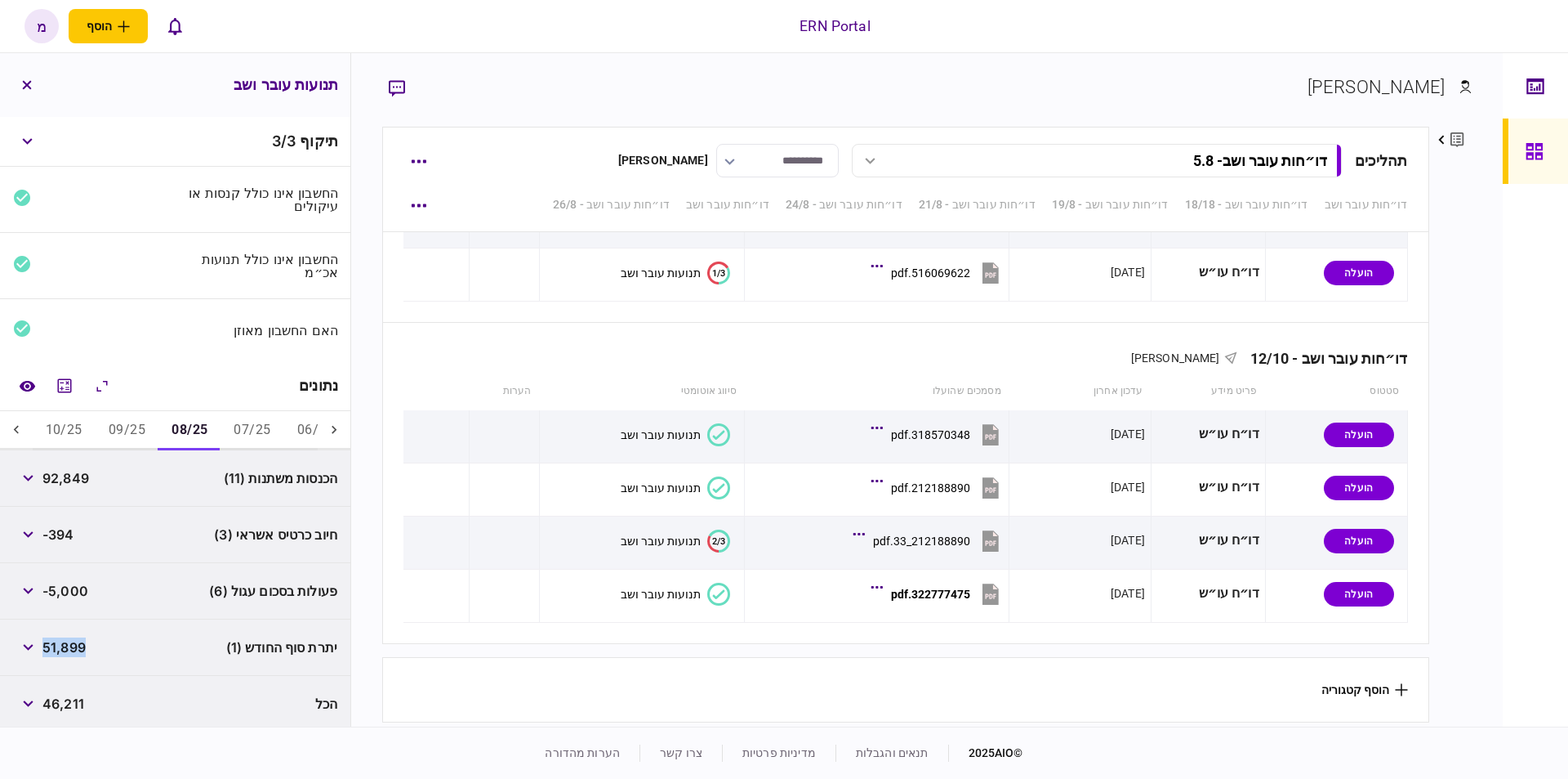
copy span "51,899"
click at [126, 419] on button "09/25" at bounding box center [126, 431] width 63 height 40
click at [78, 647] on span "12,874" at bounding box center [63, 647] width 42 height 20
copy span "12,874"
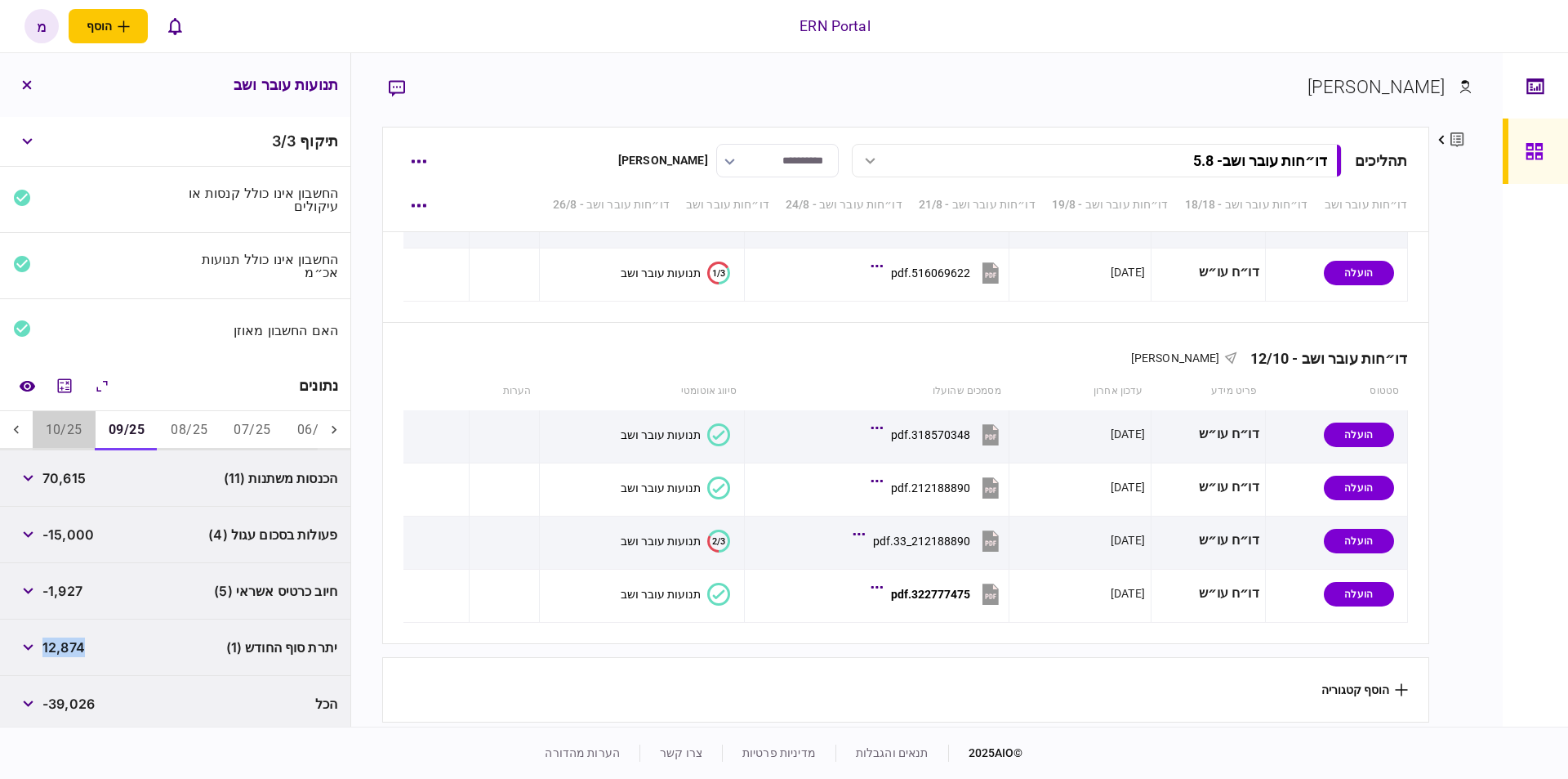
click at [78, 417] on button "10/25" at bounding box center [64, 431] width 63 height 40
click at [78, 647] on span "6,372" at bounding box center [60, 647] width 37 height 20
click at [70, 641] on span "6,372" at bounding box center [60, 647] width 37 height 20
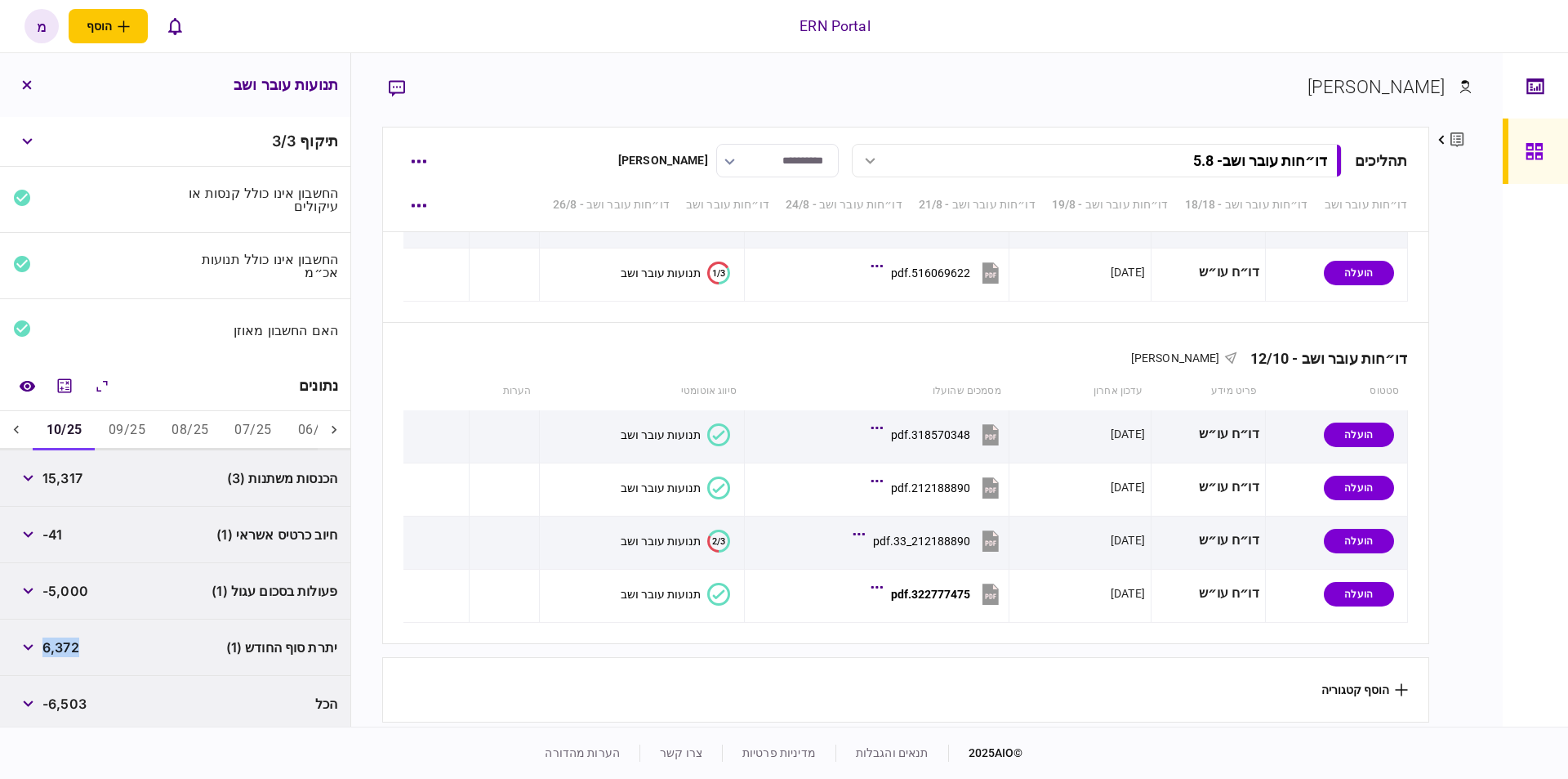
copy span "6,372"
